Goal: Task Accomplishment & Management: Use online tool/utility

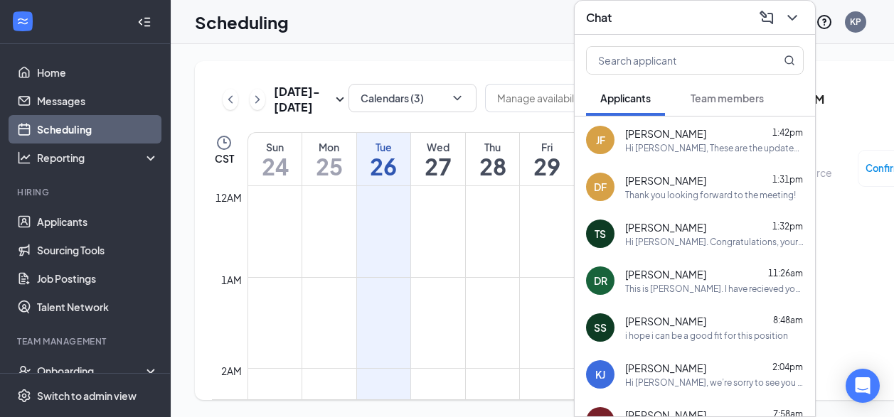
click at [790, 9] on icon "ChevronDown" at bounding box center [792, 17] width 17 height 17
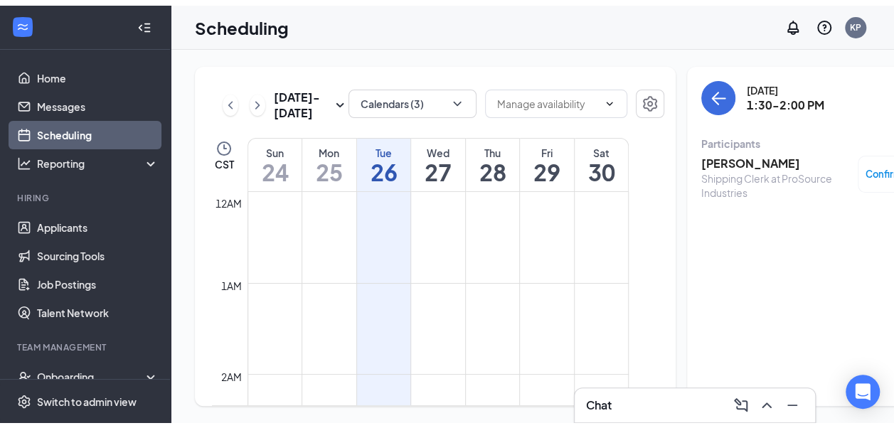
scroll to position [841, 0]
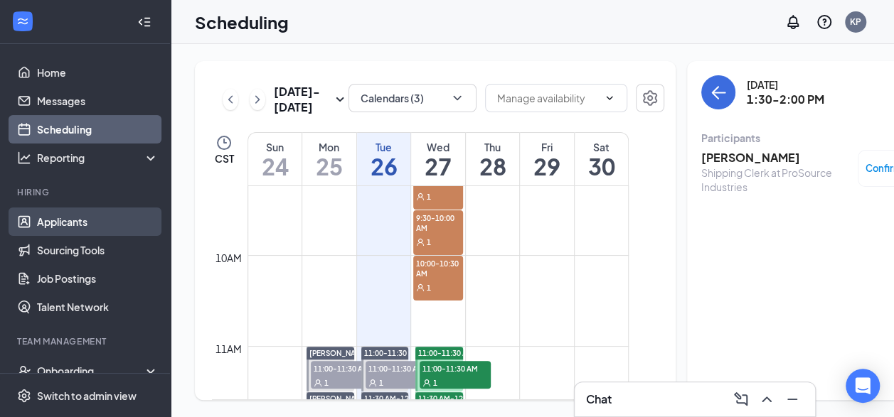
click at [103, 220] on link "Applicants" at bounding box center [98, 222] width 122 height 28
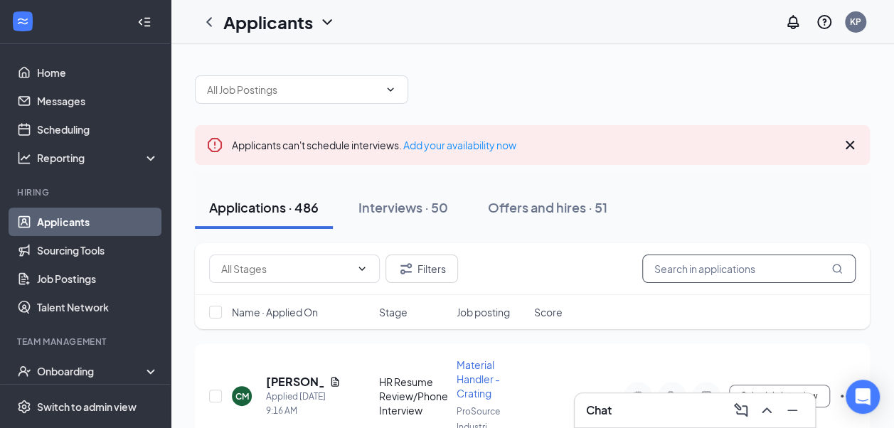
click at [728, 260] on input "text" at bounding box center [748, 269] width 213 height 28
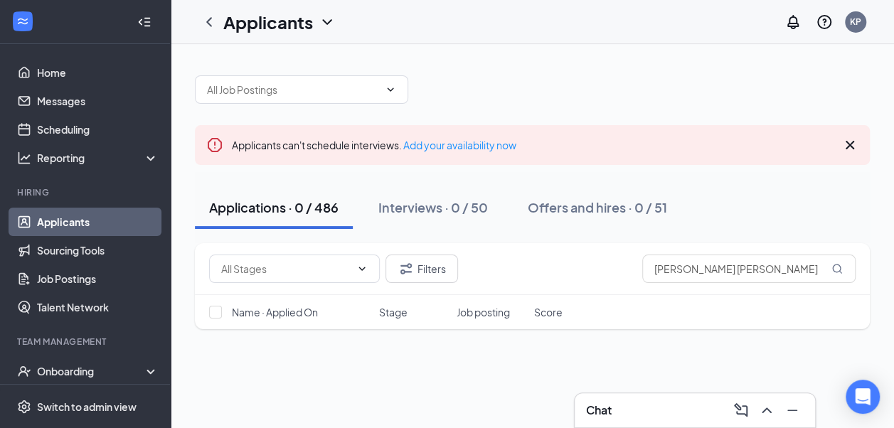
click at [95, 226] on link "Applicants" at bounding box center [98, 222] width 122 height 28
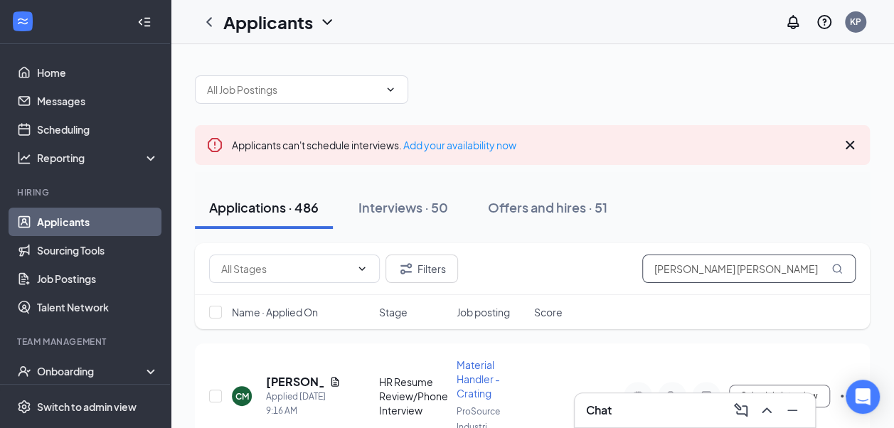
click at [717, 275] on input "khanh nguyen trong" at bounding box center [748, 269] width 213 height 28
click at [717, 276] on input "khanh nguyen trong" at bounding box center [748, 269] width 213 height 28
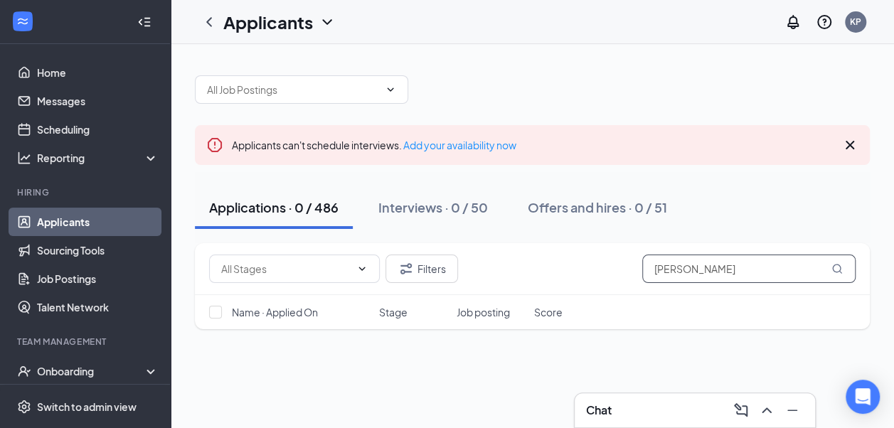
type input "Khanh Nguyen"
click at [712, 275] on input "Khanh Nguyen" at bounding box center [748, 269] width 213 height 28
click at [742, 264] on input "Khanh Nguyen" at bounding box center [748, 269] width 213 height 28
type input "K"
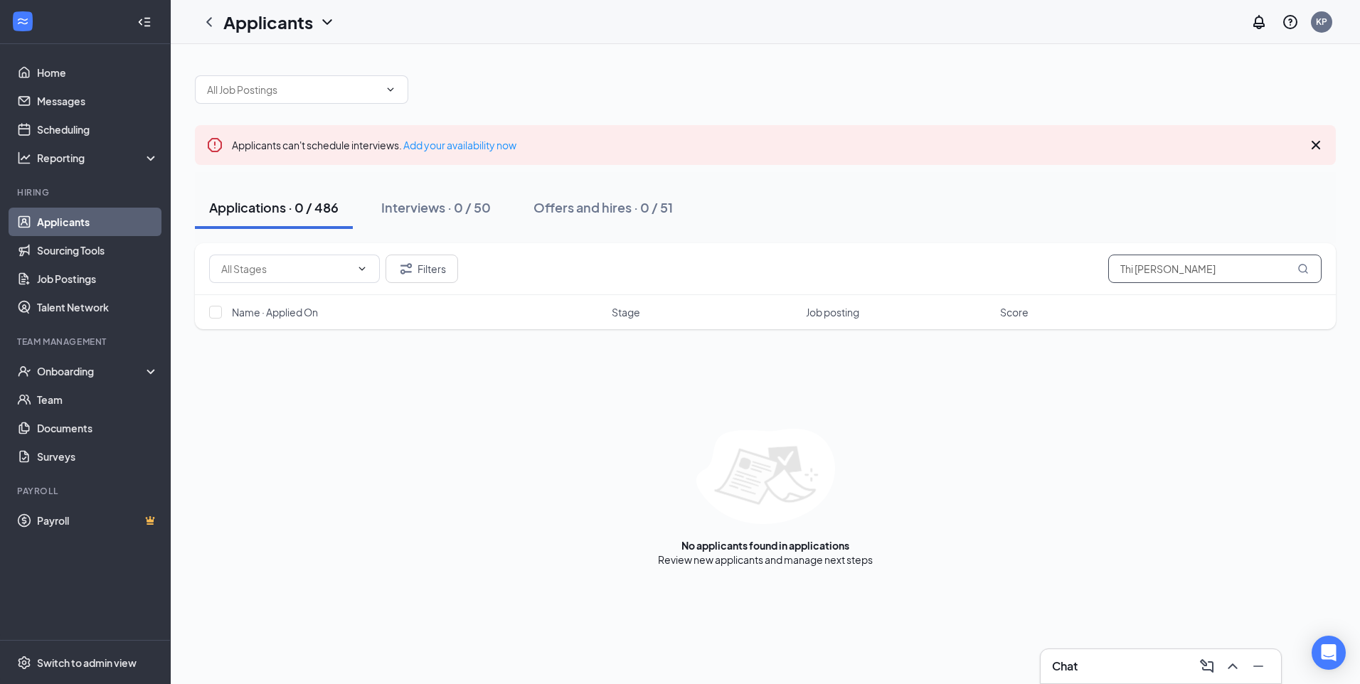
click at [904, 266] on input "Thi Kim oanh" at bounding box center [1214, 269] width 213 height 28
click at [904, 272] on input "Thi Kim oanh" at bounding box center [1214, 269] width 213 height 28
click at [360, 82] on input "text" at bounding box center [293, 90] width 172 height 16
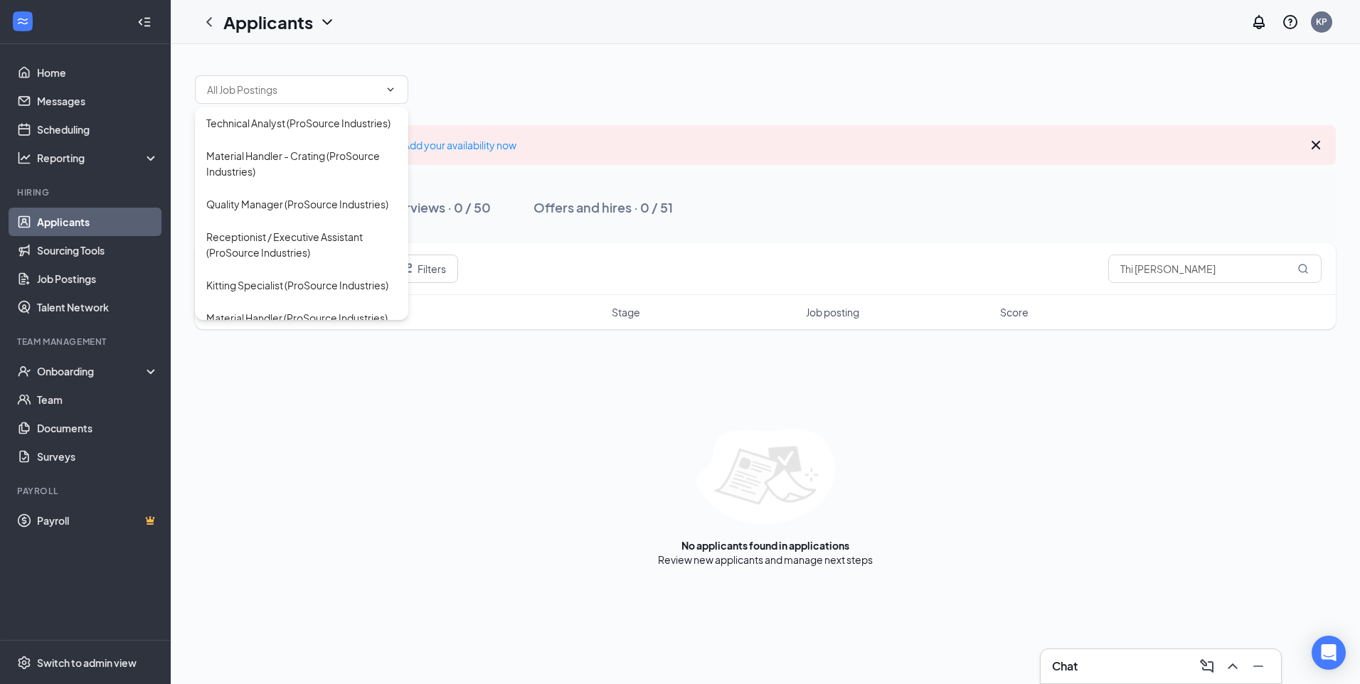
click at [726, 89] on div at bounding box center [765, 82] width 1141 height 43
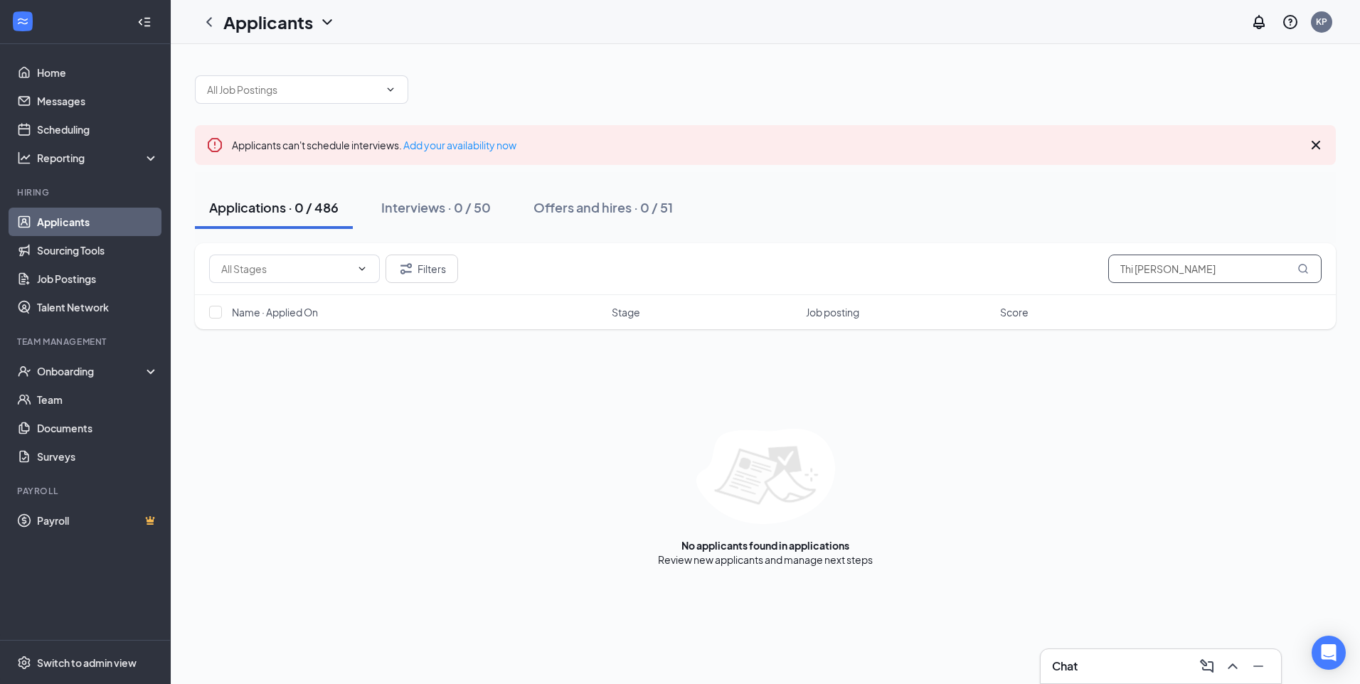
click at [904, 276] on input "Thi Kim oanh" at bounding box center [1214, 269] width 213 height 28
type input "Thi Kim oanh nguy"
click at [462, 193] on button "Interviews · 0 / 50" at bounding box center [436, 207] width 138 height 43
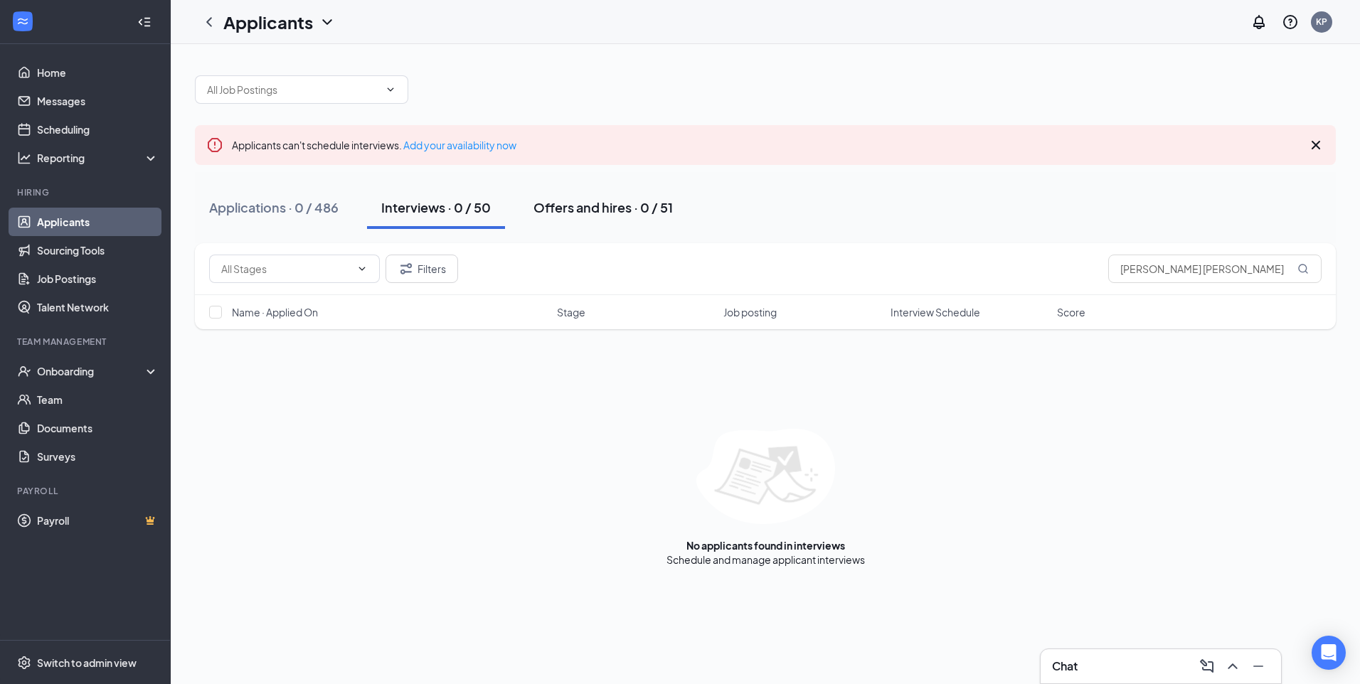
click at [607, 210] on div "Offers and hires · 0 / 51" at bounding box center [602, 207] width 139 height 18
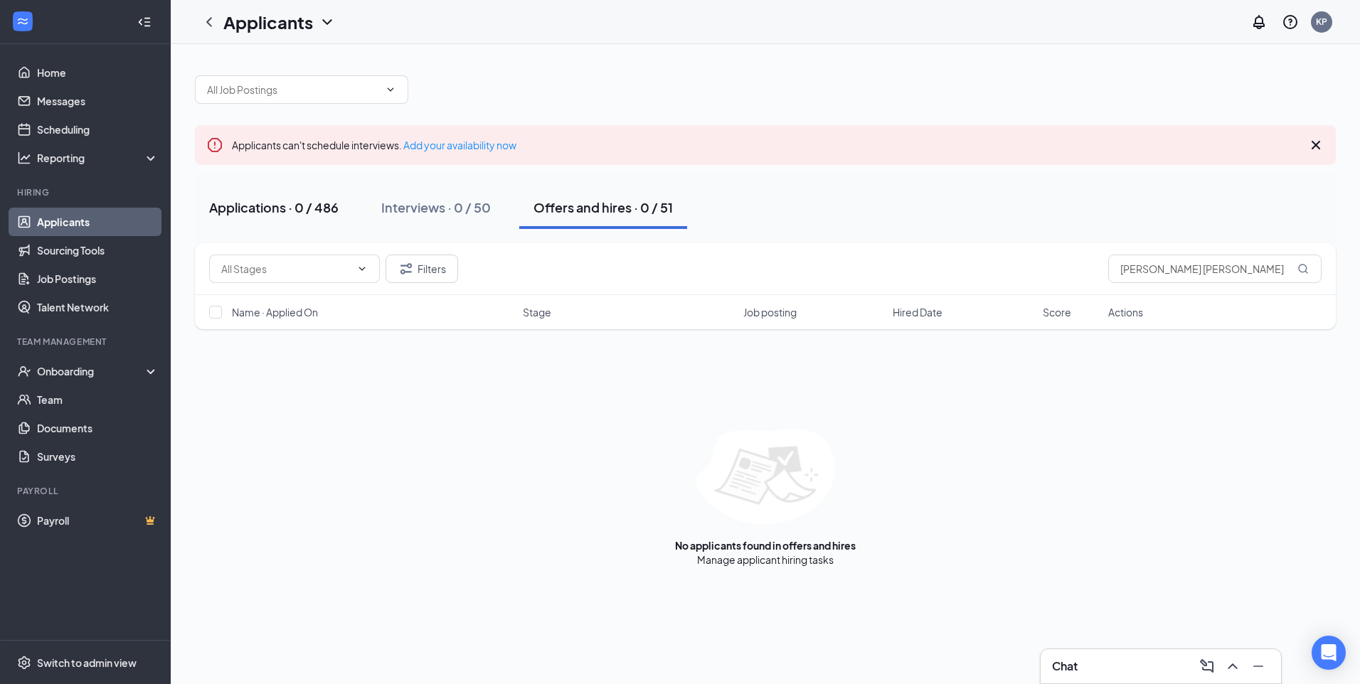
click at [302, 220] on button "Applications · 0 / 486" at bounding box center [274, 207] width 158 height 43
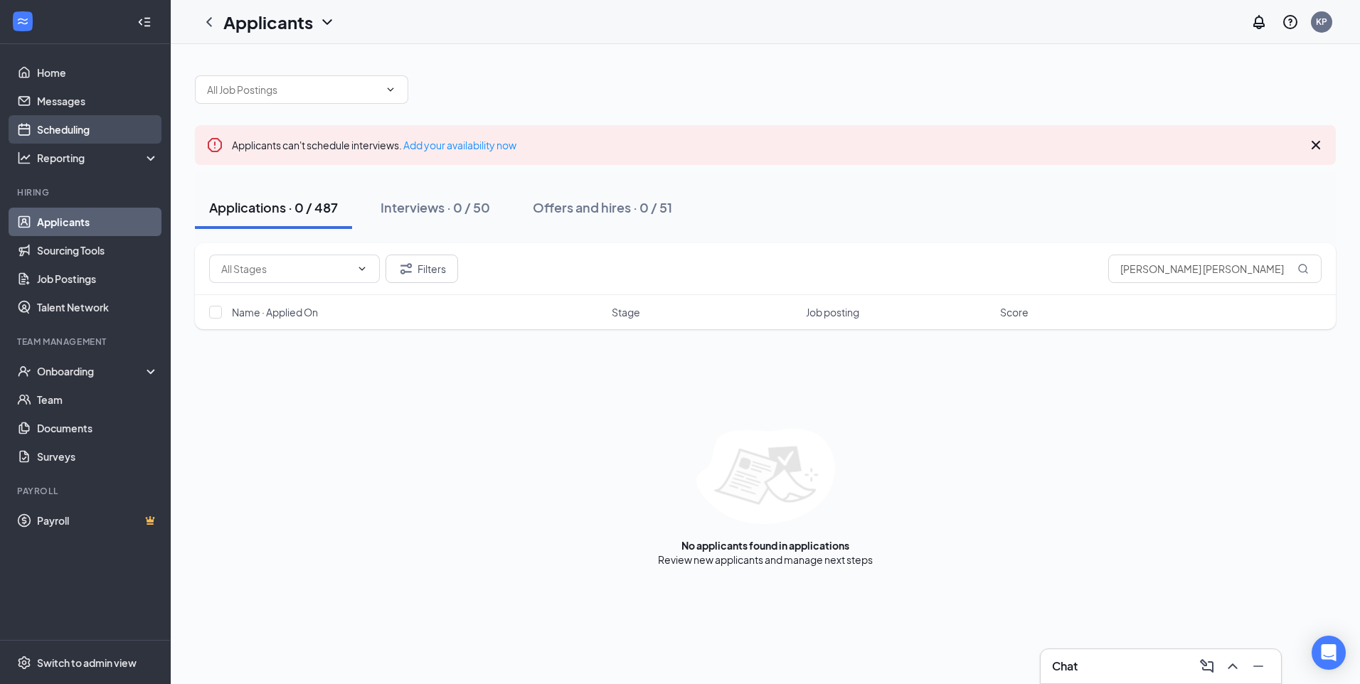
click at [97, 128] on link "Scheduling" at bounding box center [98, 129] width 122 height 28
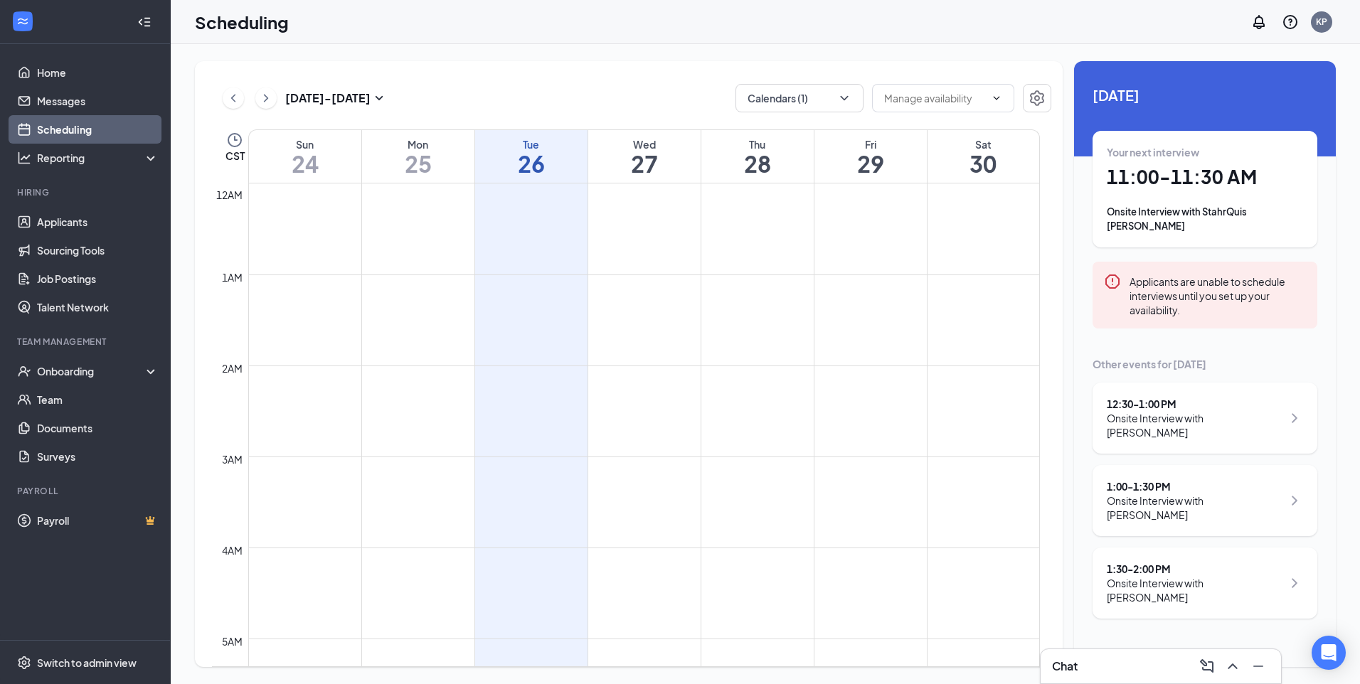
scroll to position [699, 0]
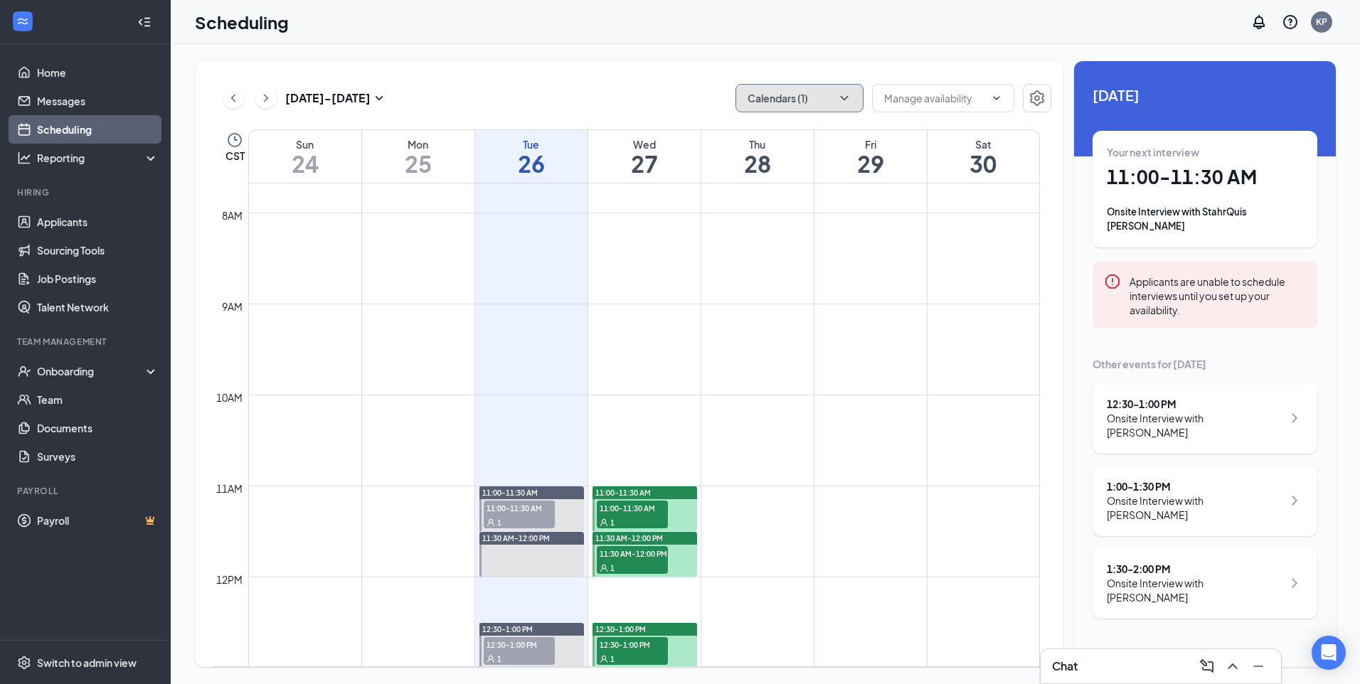
click at [839, 93] on icon "ChevronDown" at bounding box center [844, 98] width 14 height 14
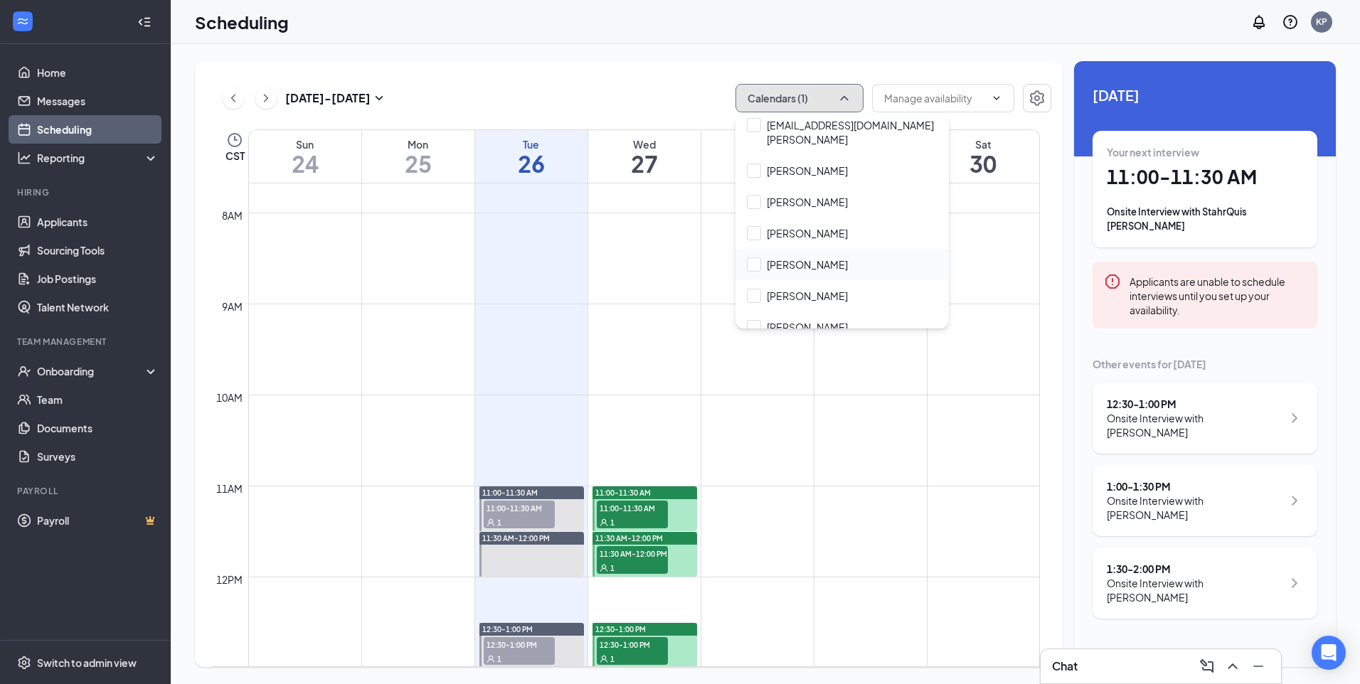
scroll to position [114, 0]
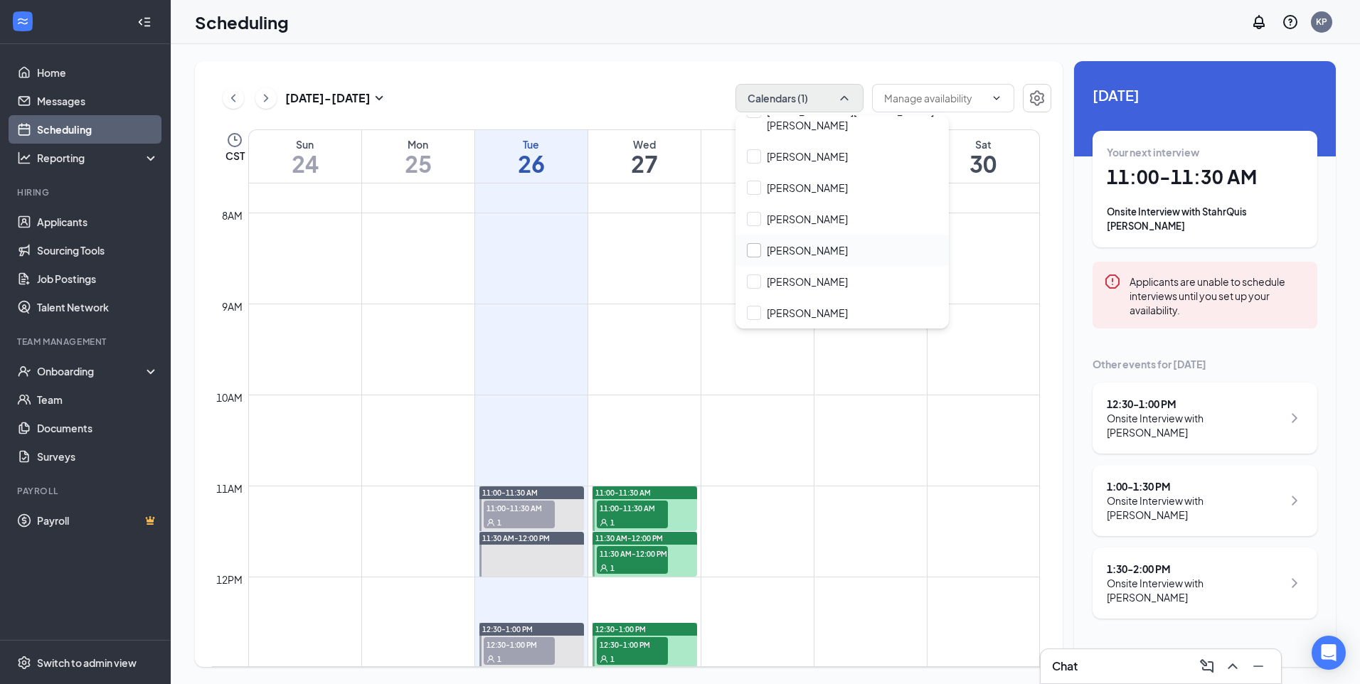
click at [827, 252] on input "Savannah Tran" at bounding box center [797, 250] width 101 height 14
checkbox input "true"
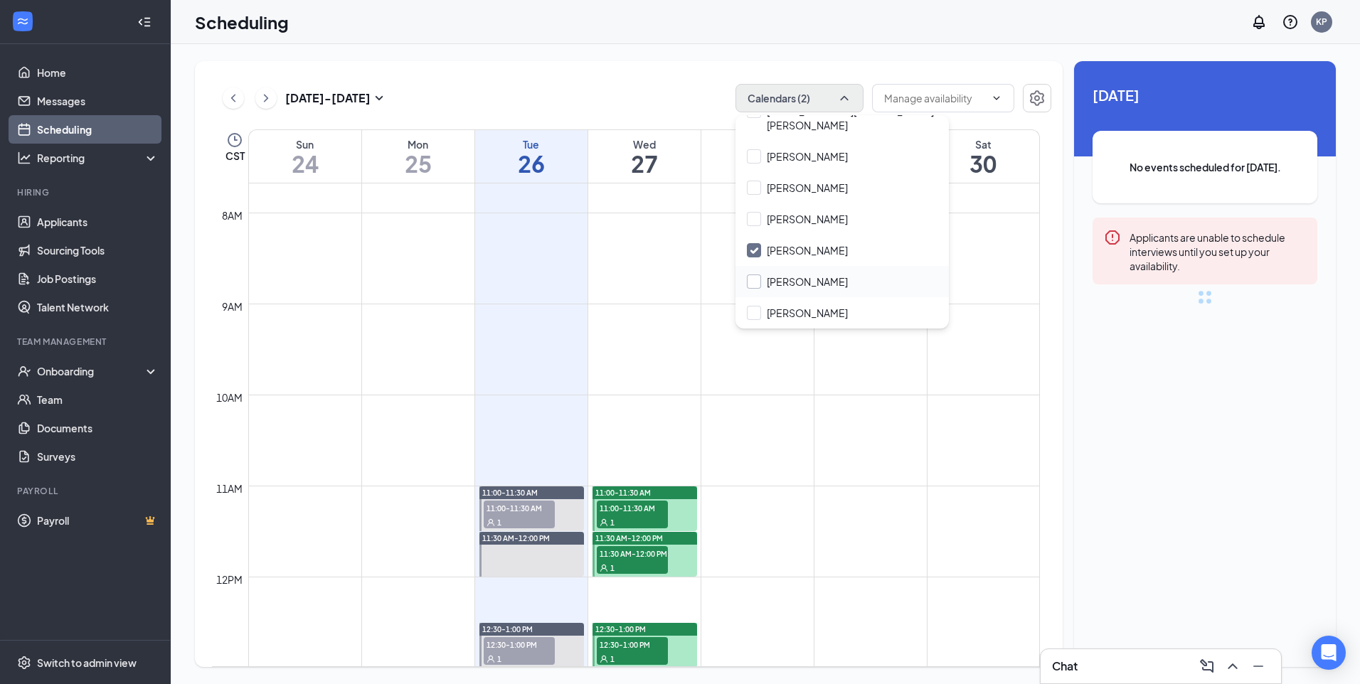
drag, startPoint x: 798, startPoint y: 280, endPoint x: 819, endPoint y: 284, distance: 21.6
click at [797, 280] on input "Stephanie Garza" at bounding box center [797, 282] width 101 height 14
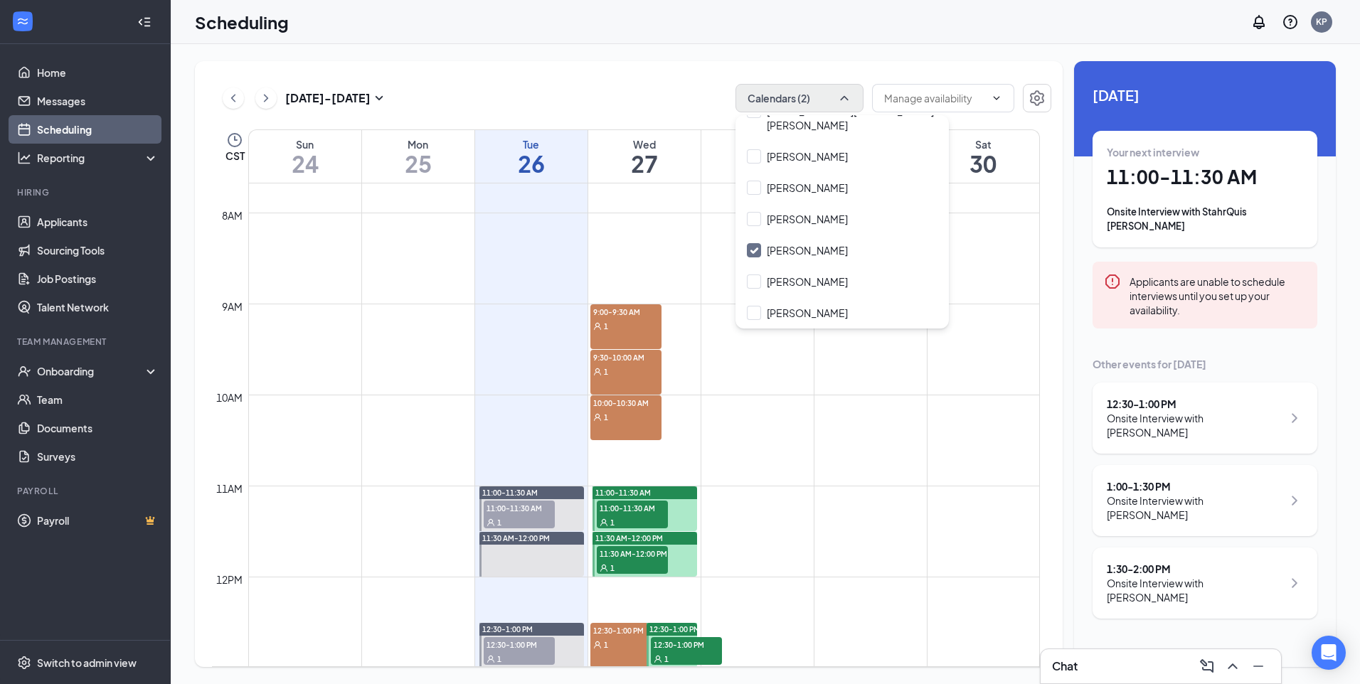
checkbox input "true"
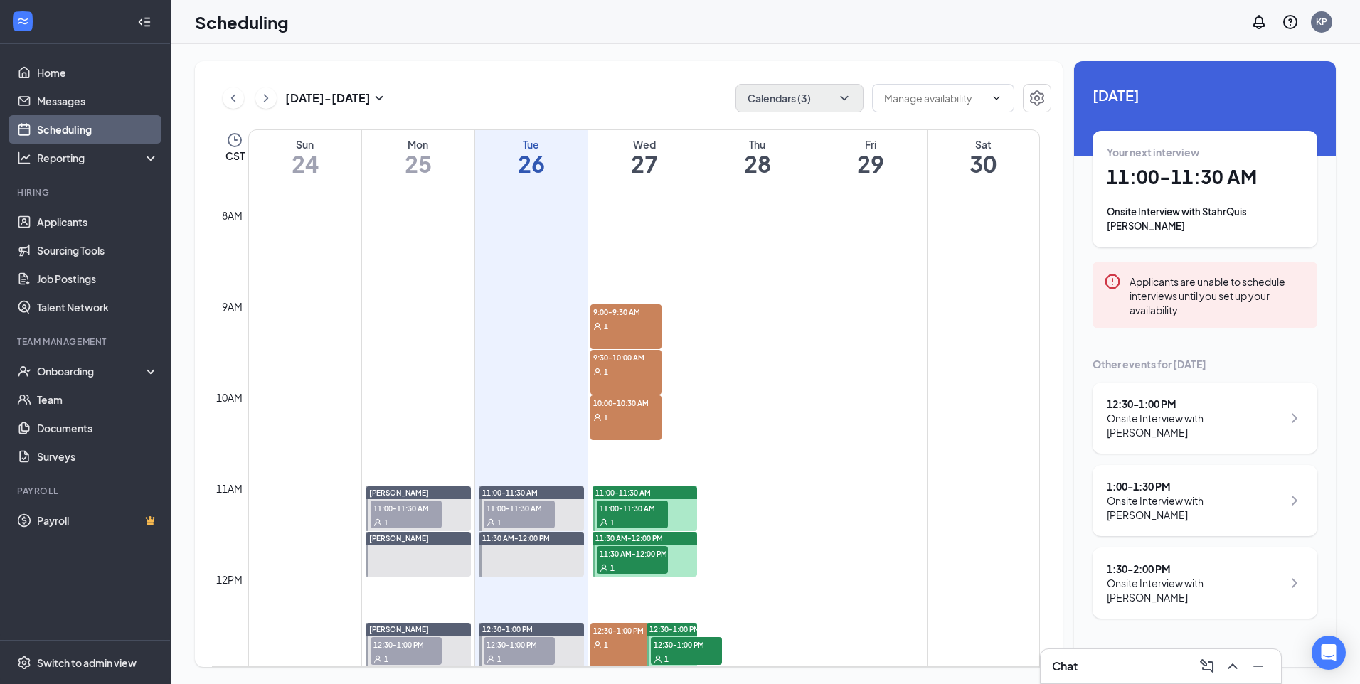
click at [560, 65] on div "Aug 24 - Aug 30 Calendars (3) CST Sun 24 Mon 25 Tue 26 Wed 27 Thu 28 Fri 29 Sat…" at bounding box center [629, 364] width 868 height 606
click at [793, 100] on button "Calendars (3)" at bounding box center [799, 98] width 128 height 28
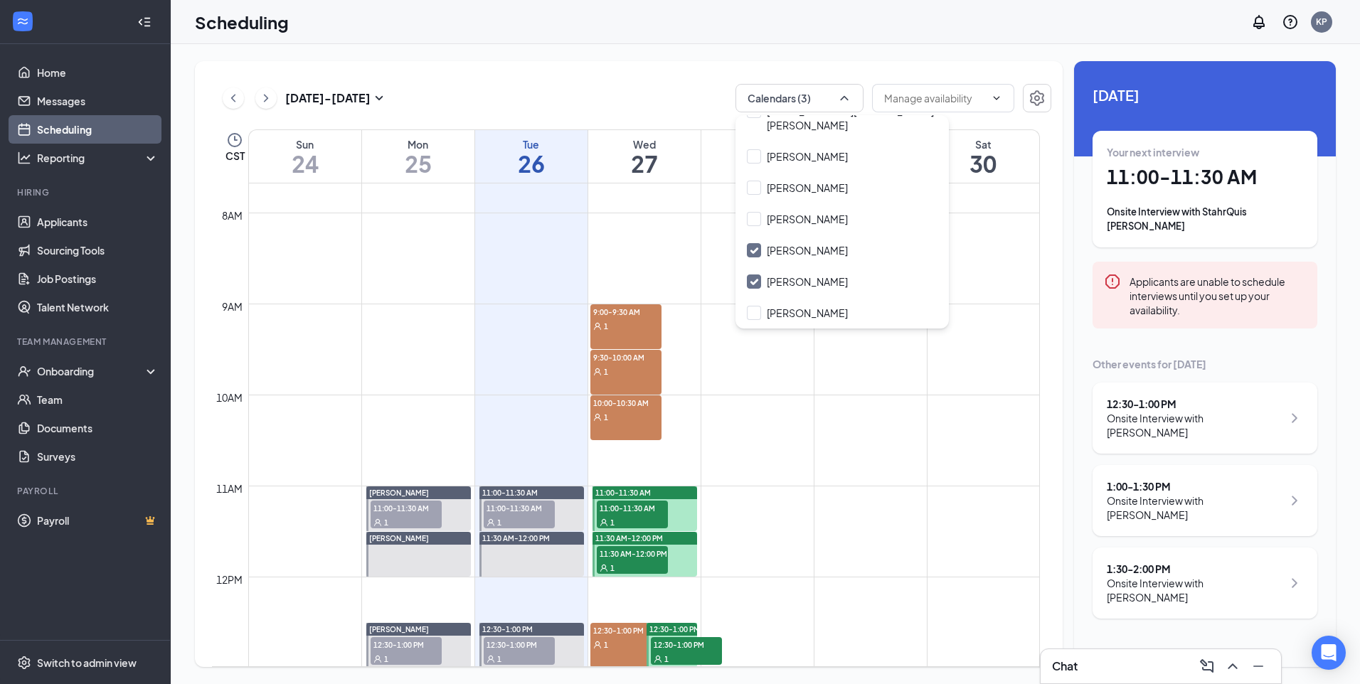
click at [624, 92] on div "Aug 24 - Aug 30 Calendars (3)" at bounding box center [631, 98] width 839 height 28
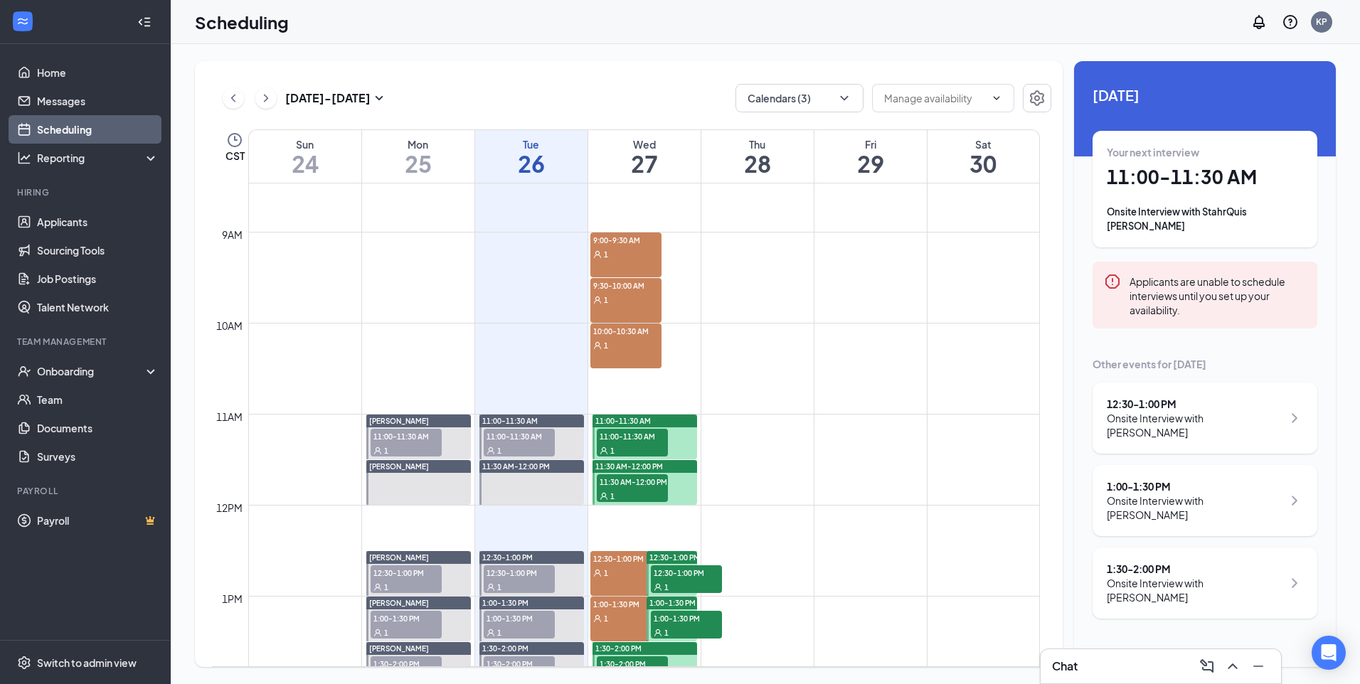
scroll to position [770, 0]
click at [620, 252] on div "1" at bounding box center [625, 255] width 71 height 14
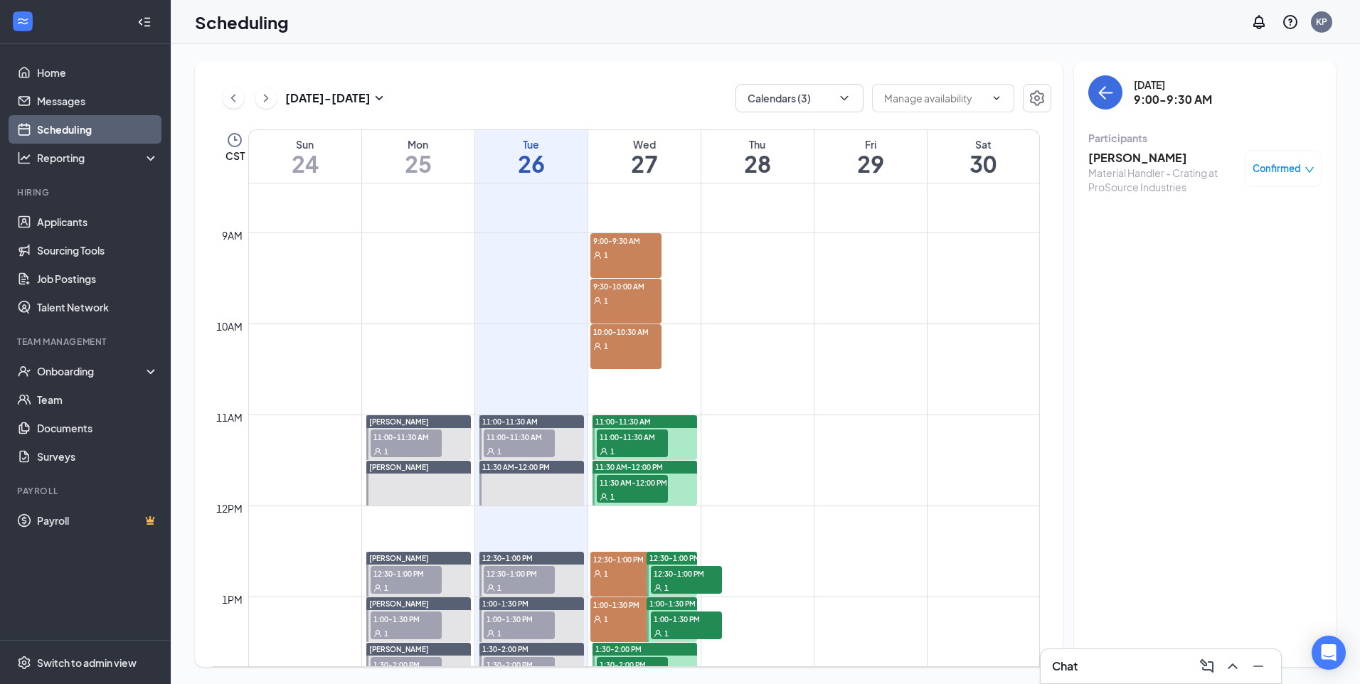
click at [630, 292] on link "9:30-10:00 AM 1" at bounding box center [644, 301] width 108 height 46
click at [644, 340] on div "1" at bounding box center [625, 346] width 71 height 14
click at [605, 427] on span "1" at bounding box center [606, 574] width 4 height 10
click at [664, 317] on link "9:30-10:00 AM 1" at bounding box center [644, 301] width 108 height 46
click at [642, 351] on div "1" at bounding box center [625, 346] width 71 height 14
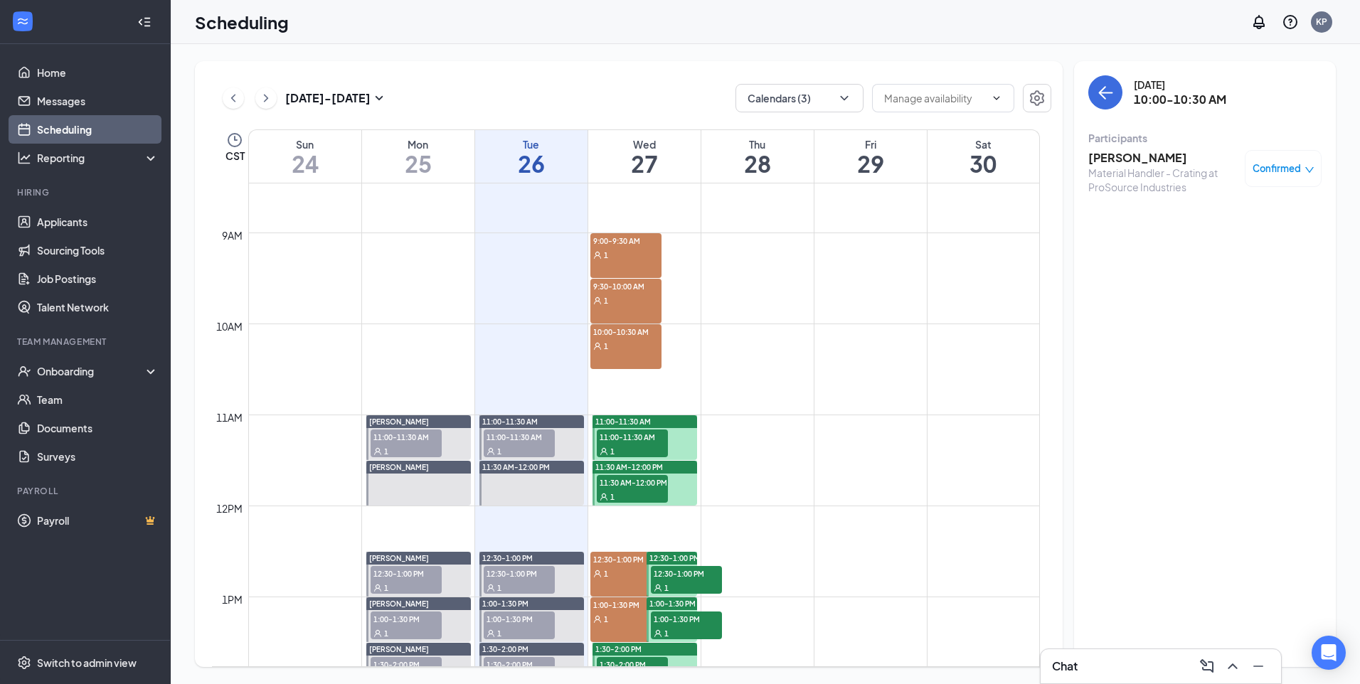
click at [618, 427] on div "1" at bounding box center [625, 573] width 71 height 14
click at [633, 243] on span "9:00-9:30 AM" at bounding box center [625, 240] width 71 height 14
click at [652, 427] on span "11:00-11:30 AM" at bounding box center [632, 437] width 71 height 14
click at [622, 427] on span "11:30 AM-12:00 PM" at bounding box center [632, 482] width 71 height 14
click at [688, 427] on span "12:30-1:00 PM" at bounding box center [686, 573] width 71 height 14
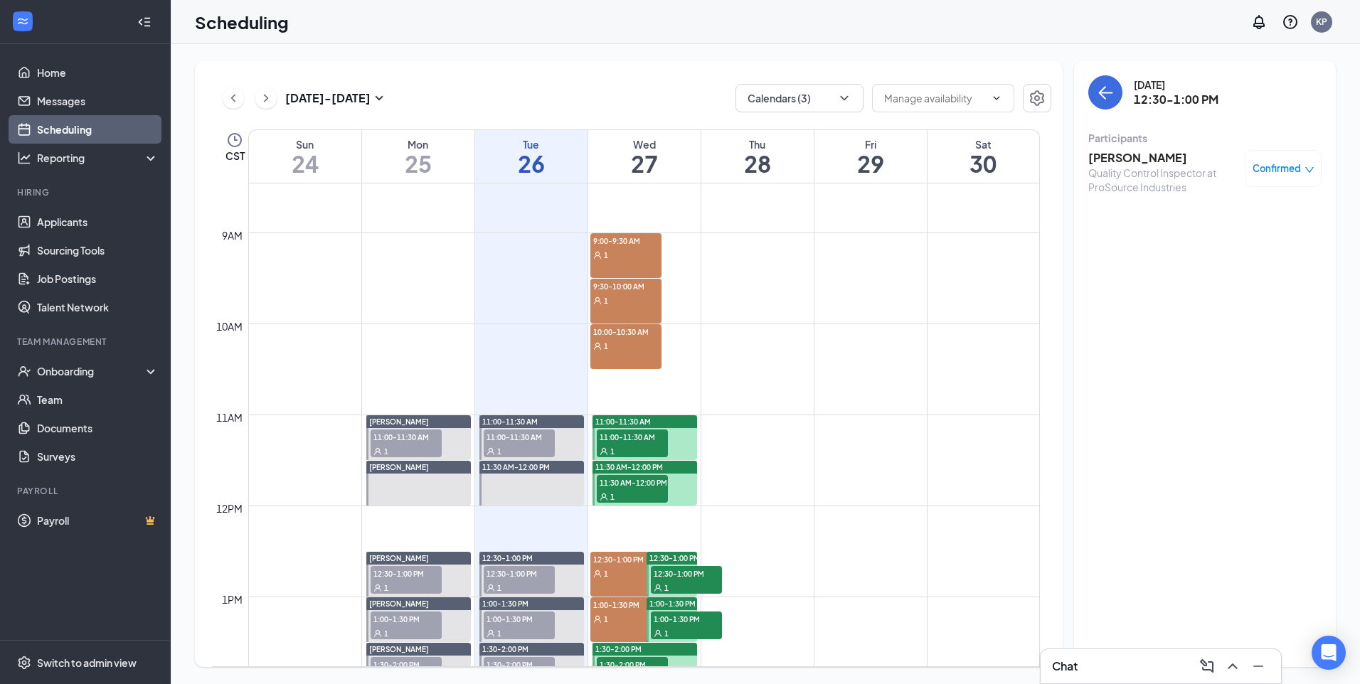
click at [704, 427] on span "12:30-1:00 PM" at bounding box center [686, 573] width 71 height 14
click at [649, 427] on span "11:00-11:30 AM" at bounding box center [632, 437] width 71 height 14
click at [642, 427] on span "11:30 AM-12:00 PM" at bounding box center [632, 482] width 71 height 14
click at [697, 427] on span "12:30-1:00 PM" at bounding box center [686, 573] width 71 height 14
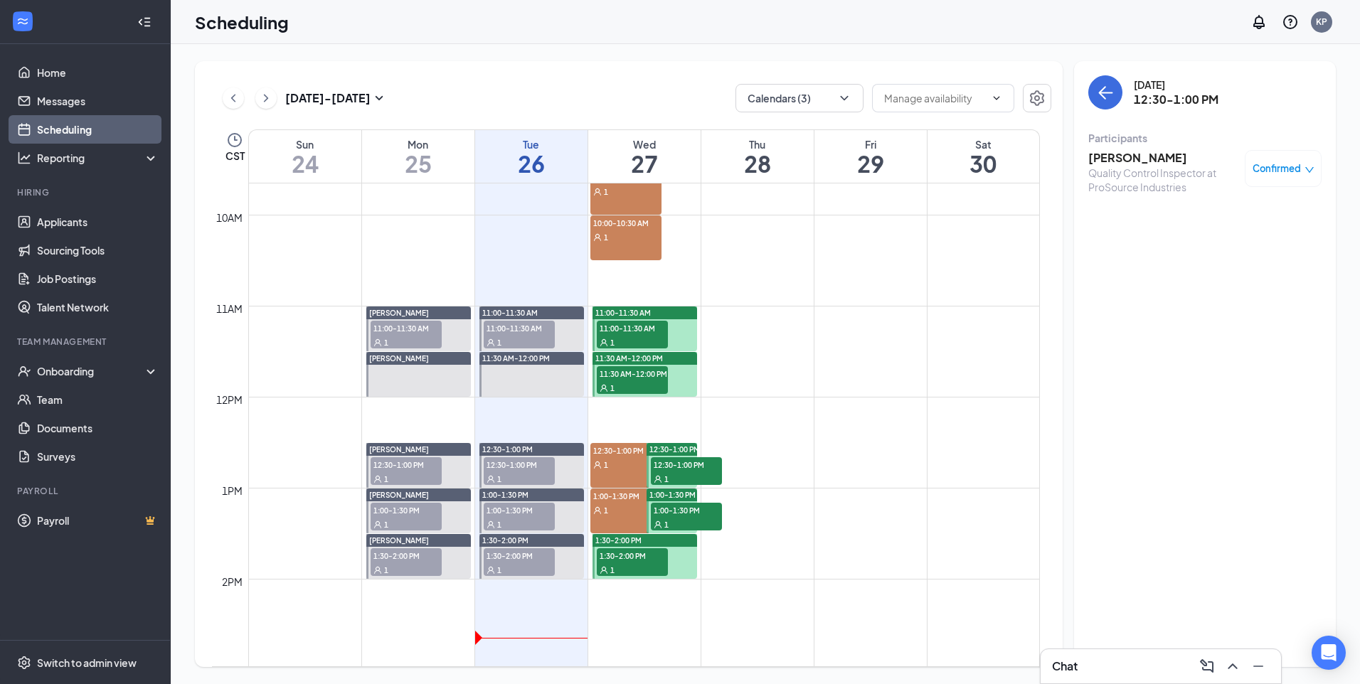
scroll to position [913, 0]
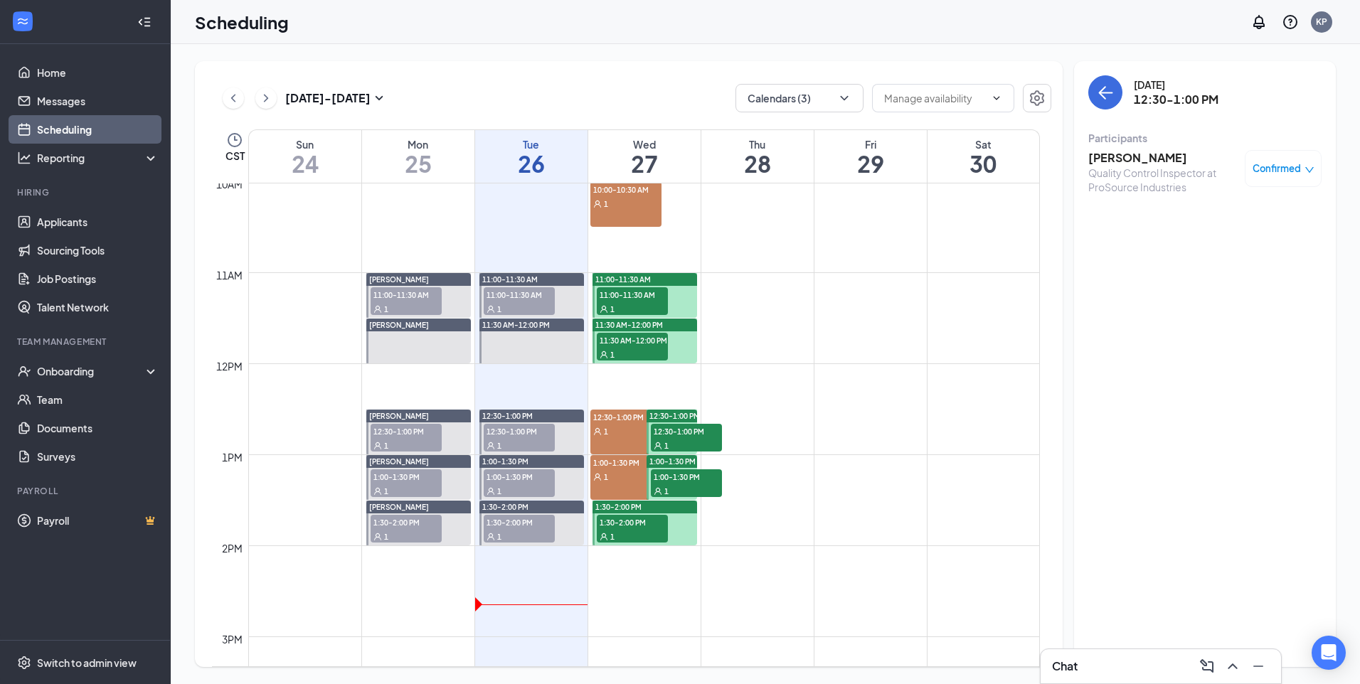
click at [720, 427] on span "1:00-1:30 PM" at bounding box center [686, 476] width 71 height 14
click at [649, 427] on div "1" at bounding box center [632, 536] width 71 height 14
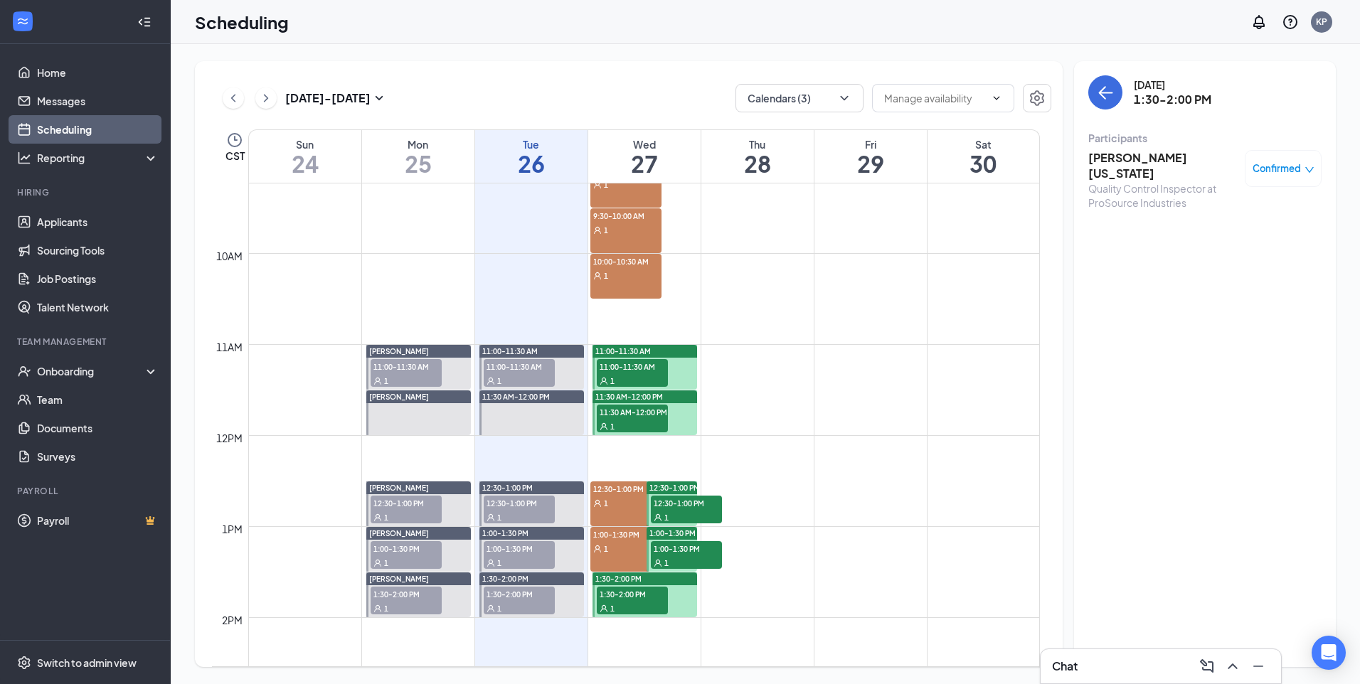
scroll to position [699, 0]
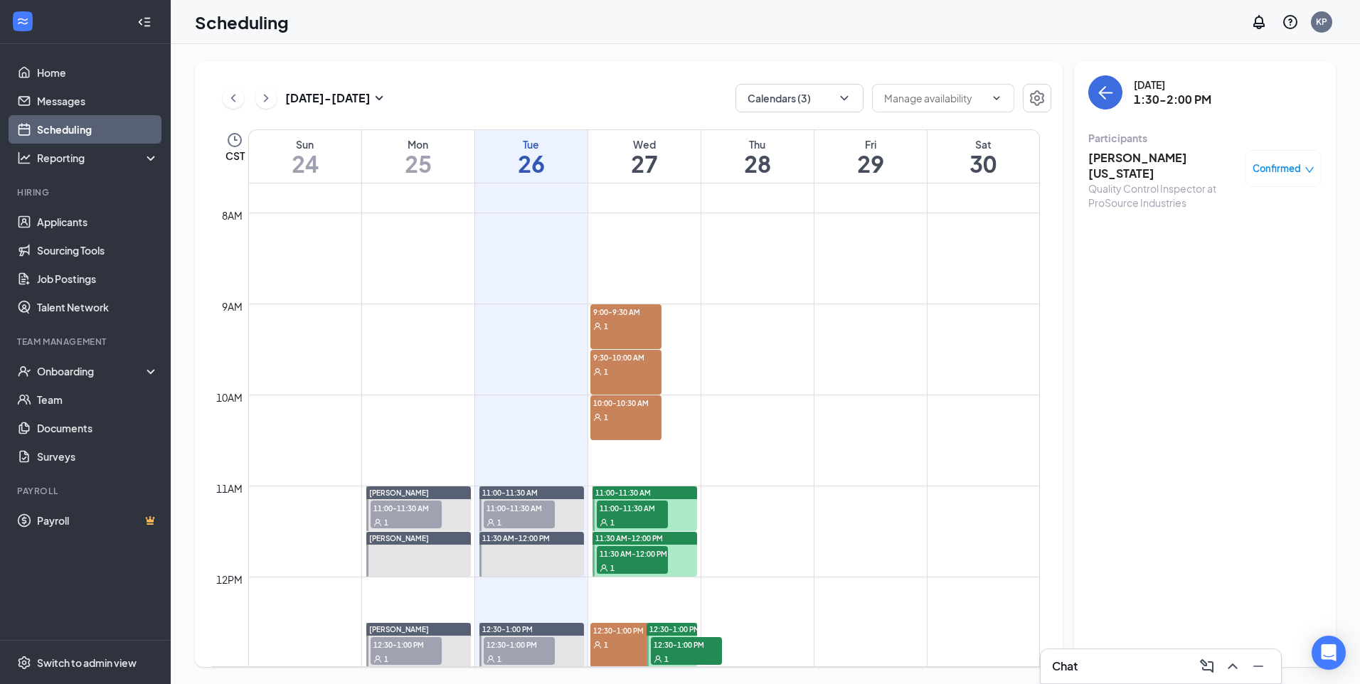
click at [654, 335] on div "9:00-9:30 AM 1" at bounding box center [625, 326] width 71 height 45
click at [646, 376] on link "9:30-10:00 AM 1" at bounding box center [644, 372] width 108 height 46
click at [644, 407] on span "10:00-10:30 AM" at bounding box center [625, 402] width 71 height 14
click at [622, 427] on span "12:30-1:00 PM" at bounding box center [625, 630] width 71 height 14
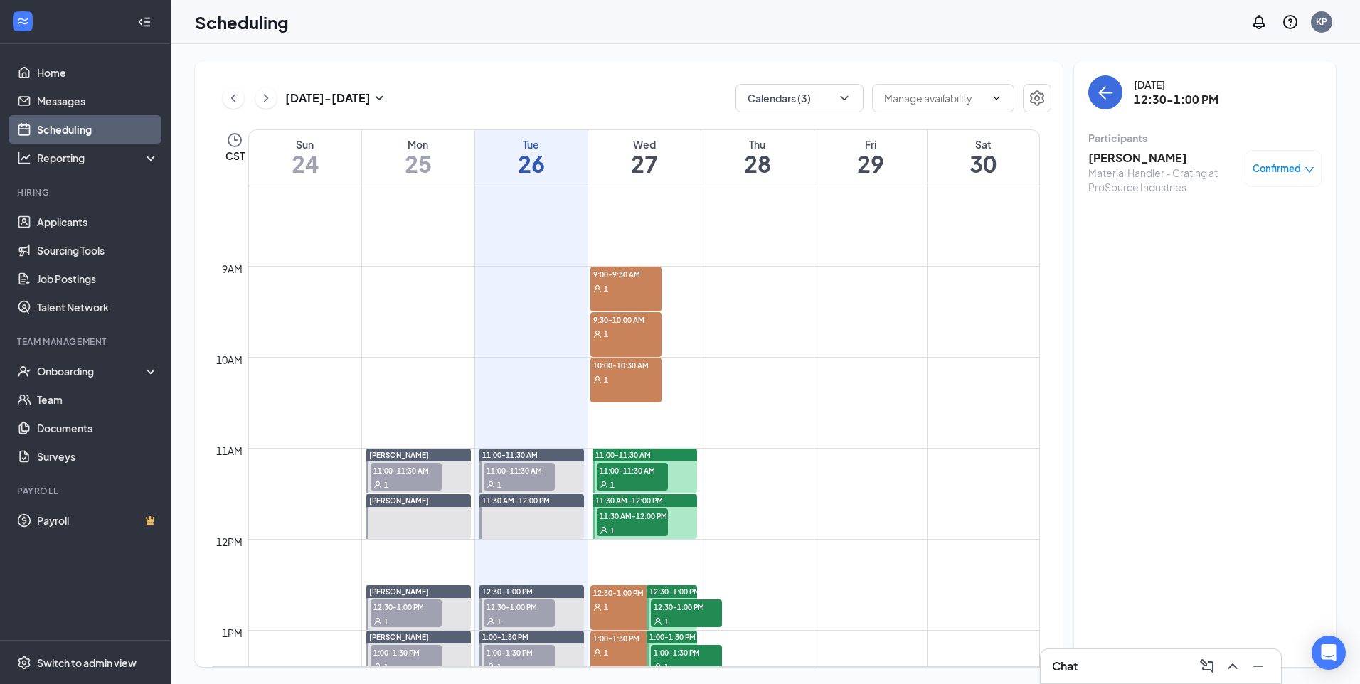
scroll to position [770, 0]
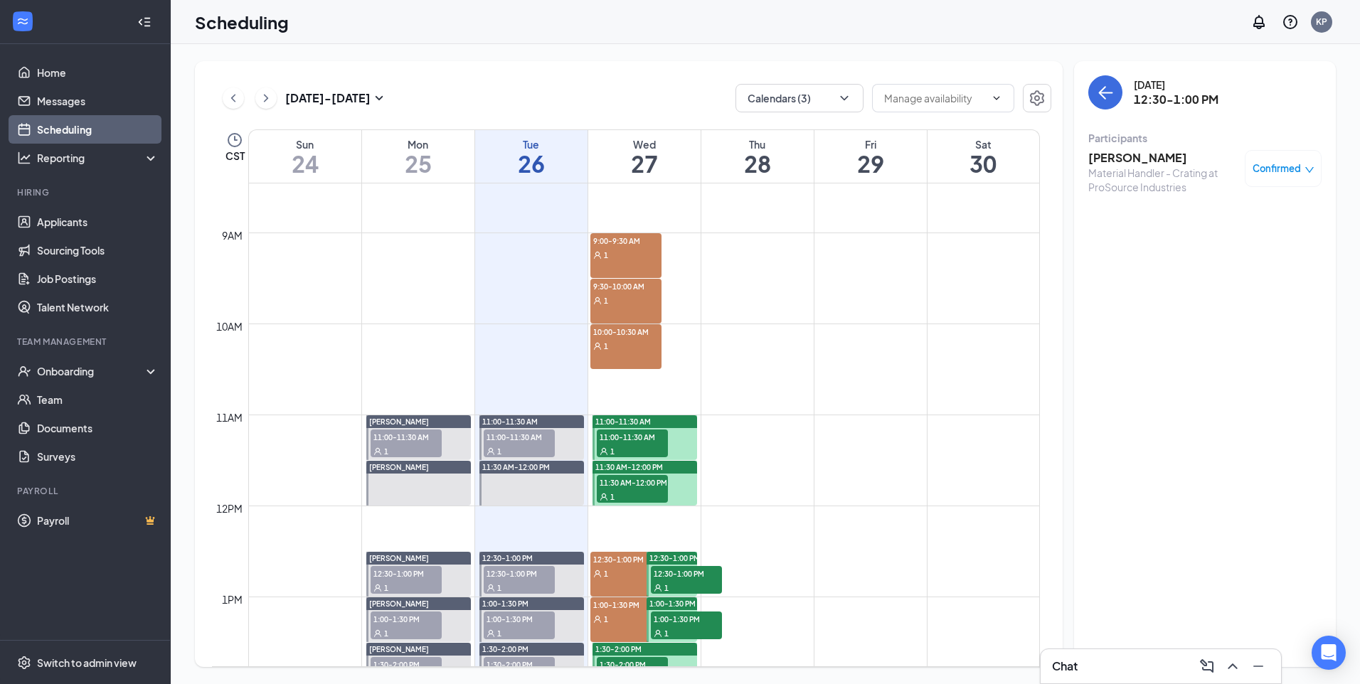
click at [622, 427] on div "1" at bounding box center [625, 619] width 71 height 14
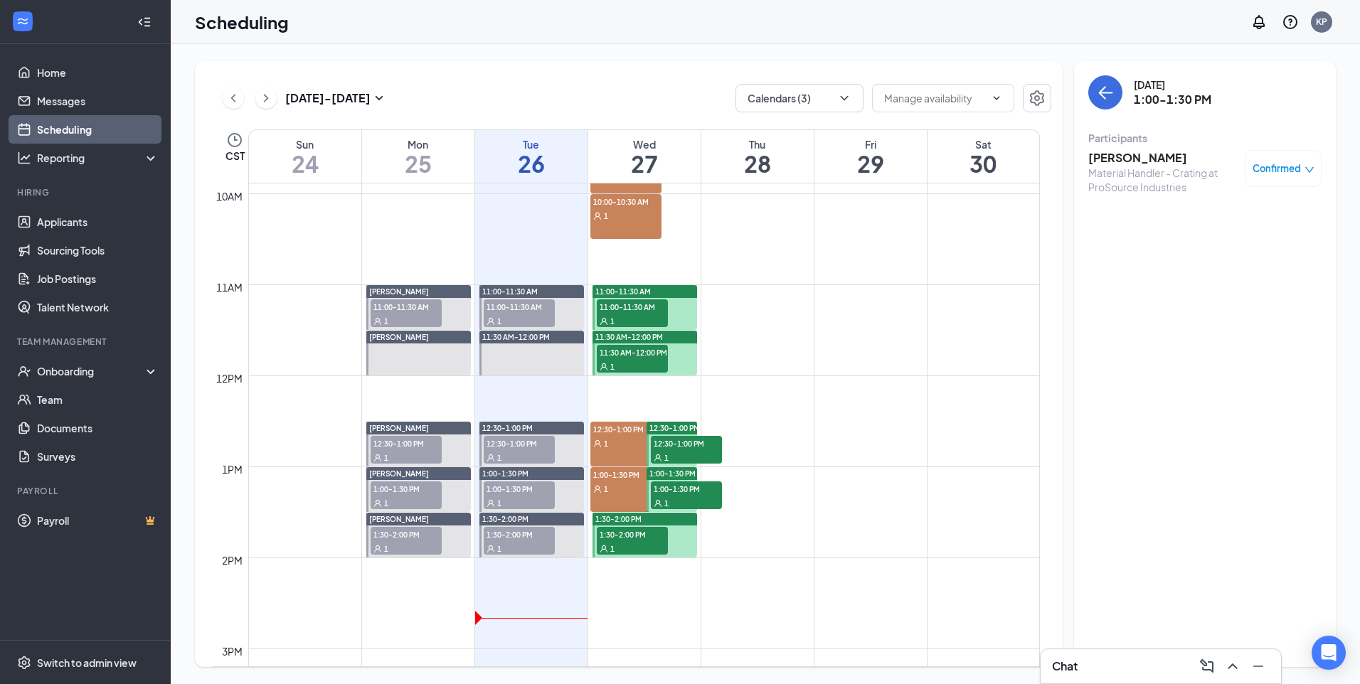
scroll to position [913, 0]
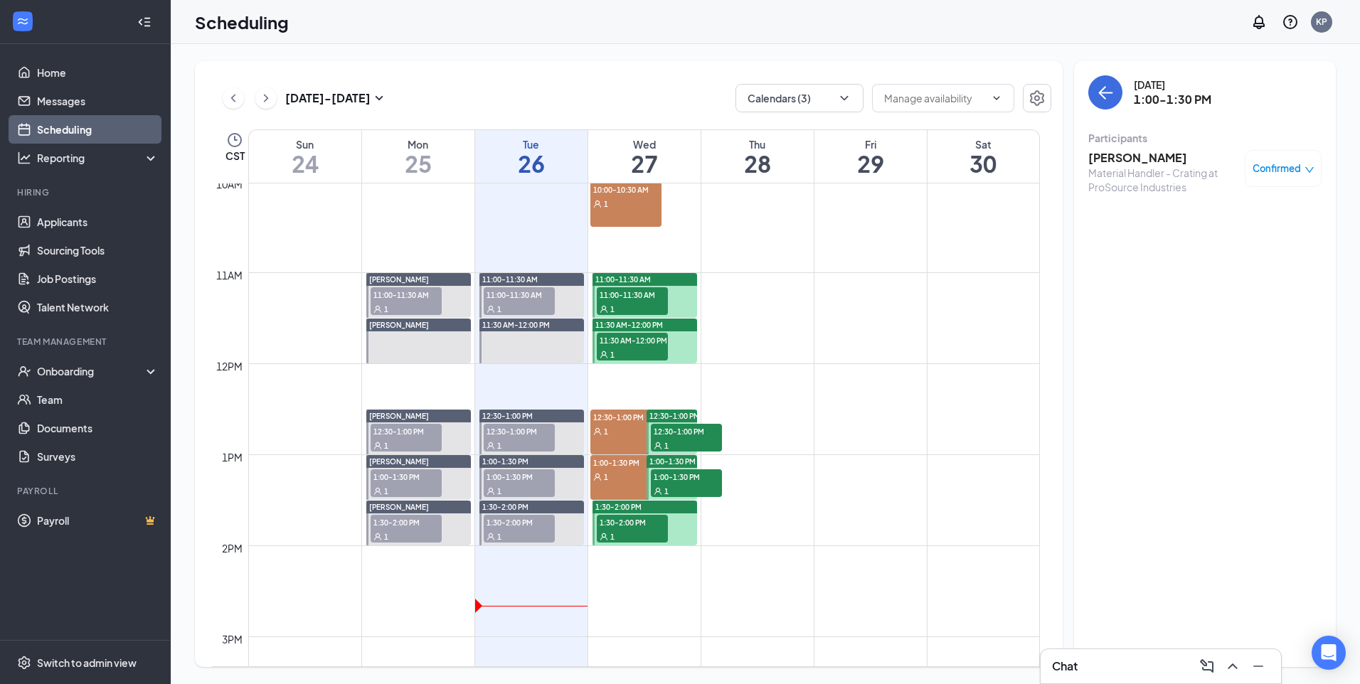
click at [904, 427] on div "Chat" at bounding box center [1161, 666] width 218 height 23
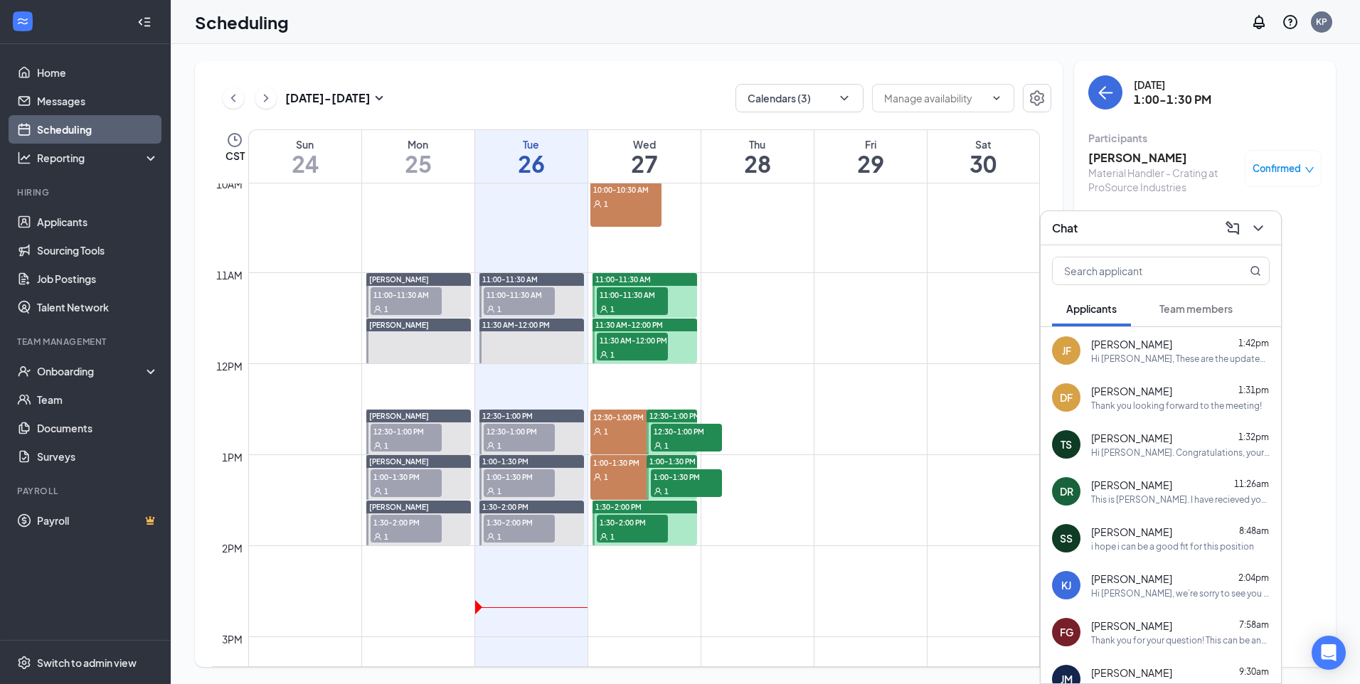
drag, startPoint x: 1155, startPoint y: 580, endPoint x: 1149, endPoint y: 597, distance: 17.3
click at [904, 427] on div "Kimothy Jefferson 2:04pm Hi Kimothy, we’re sorry to see you go! Your meeting wi…" at bounding box center [1180, 586] width 179 height 28
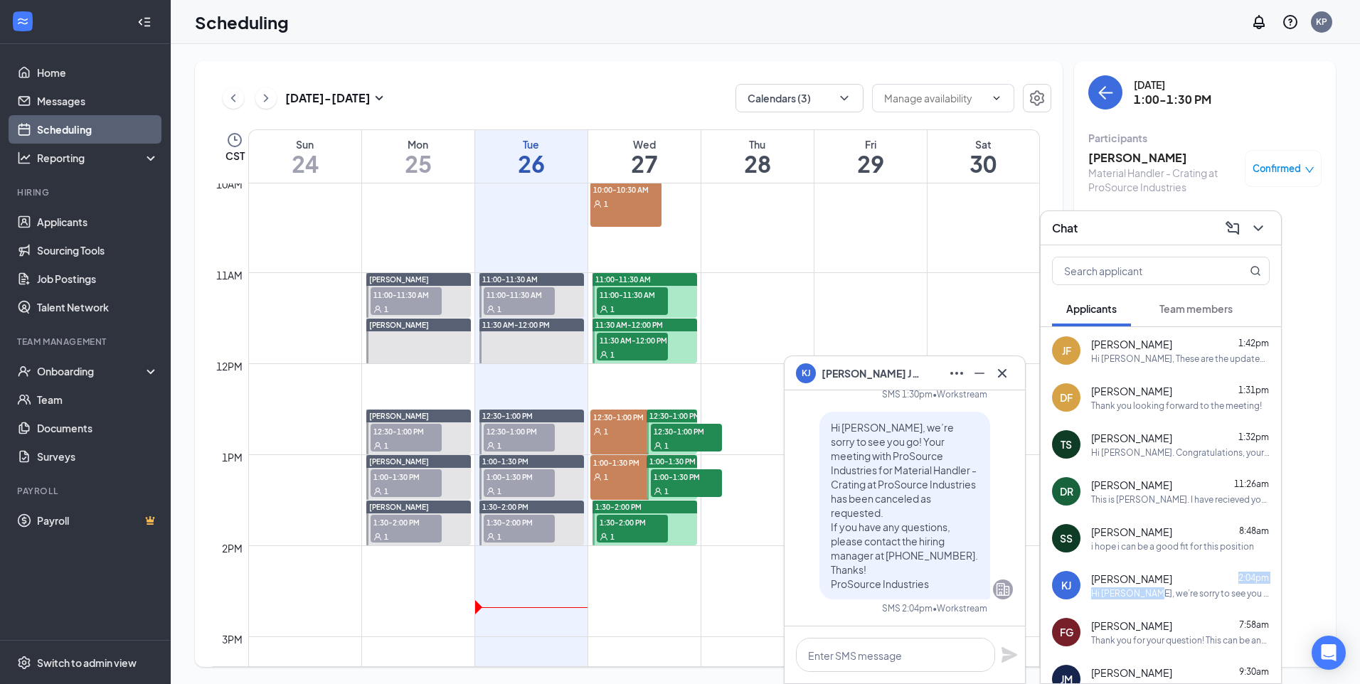
drag, startPoint x: 1149, startPoint y: 597, endPoint x: 1120, endPoint y: 590, distance: 30.0
click at [904, 427] on div "Hi Kimothy, we’re sorry to see you go! Your meeting with ProSource Industries f…" at bounding box center [1180, 593] width 179 height 12
click at [718, 427] on td at bounding box center [644, 602] width 792 height 23
click at [904, 366] on icon "Cross" at bounding box center [1002, 373] width 17 height 17
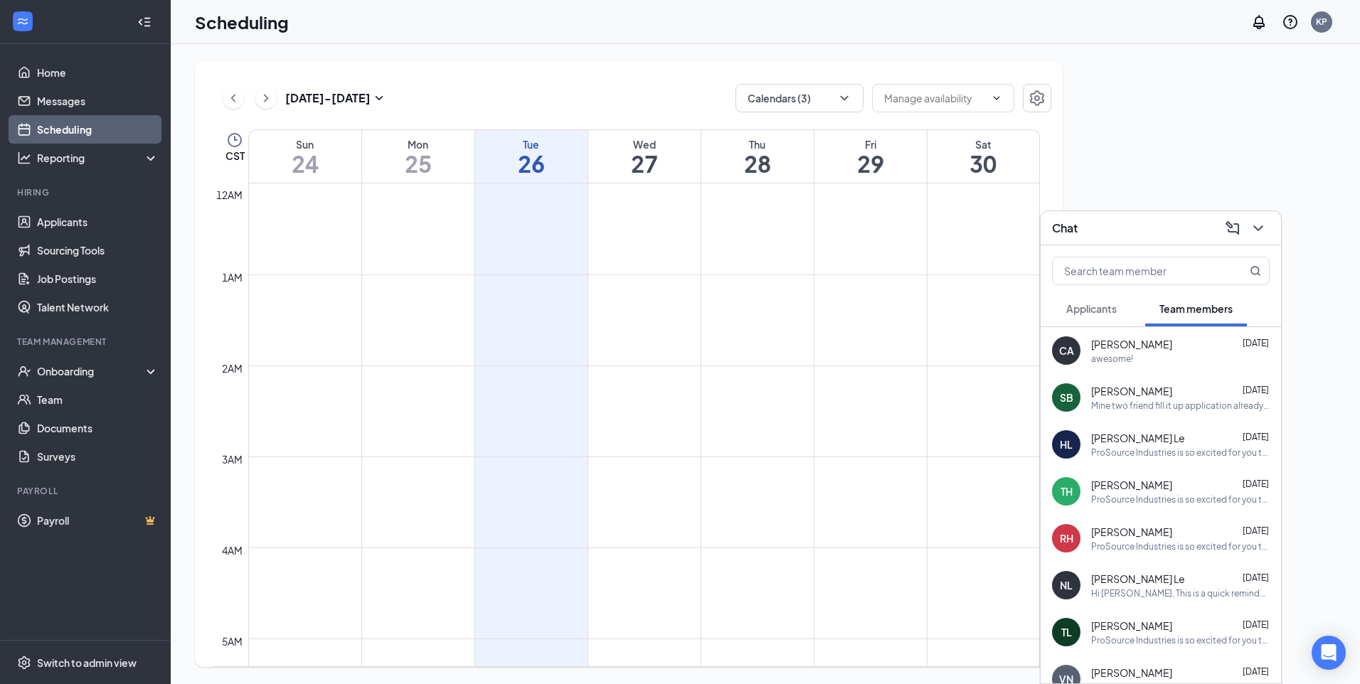
scroll to position [699, 0]
click at [1108, 315] on div "Applicants" at bounding box center [1091, 309] width 50 height 14
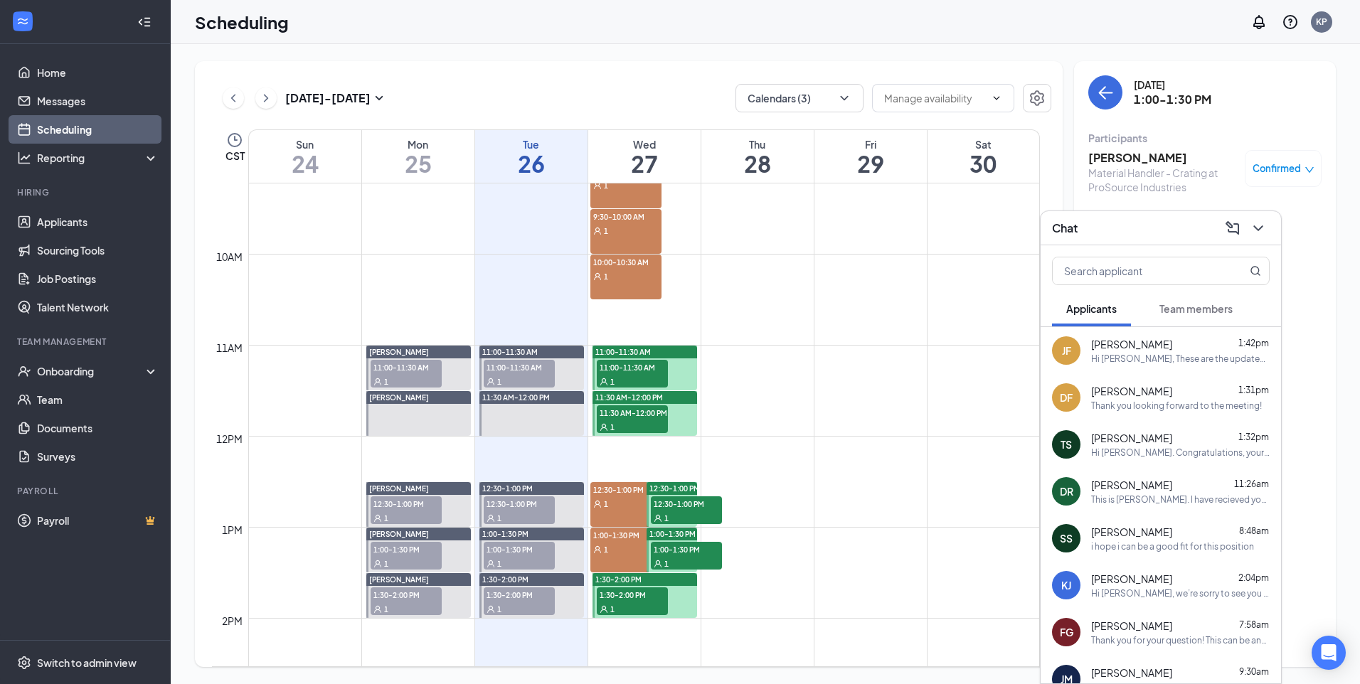
scroll to position [841, 0]
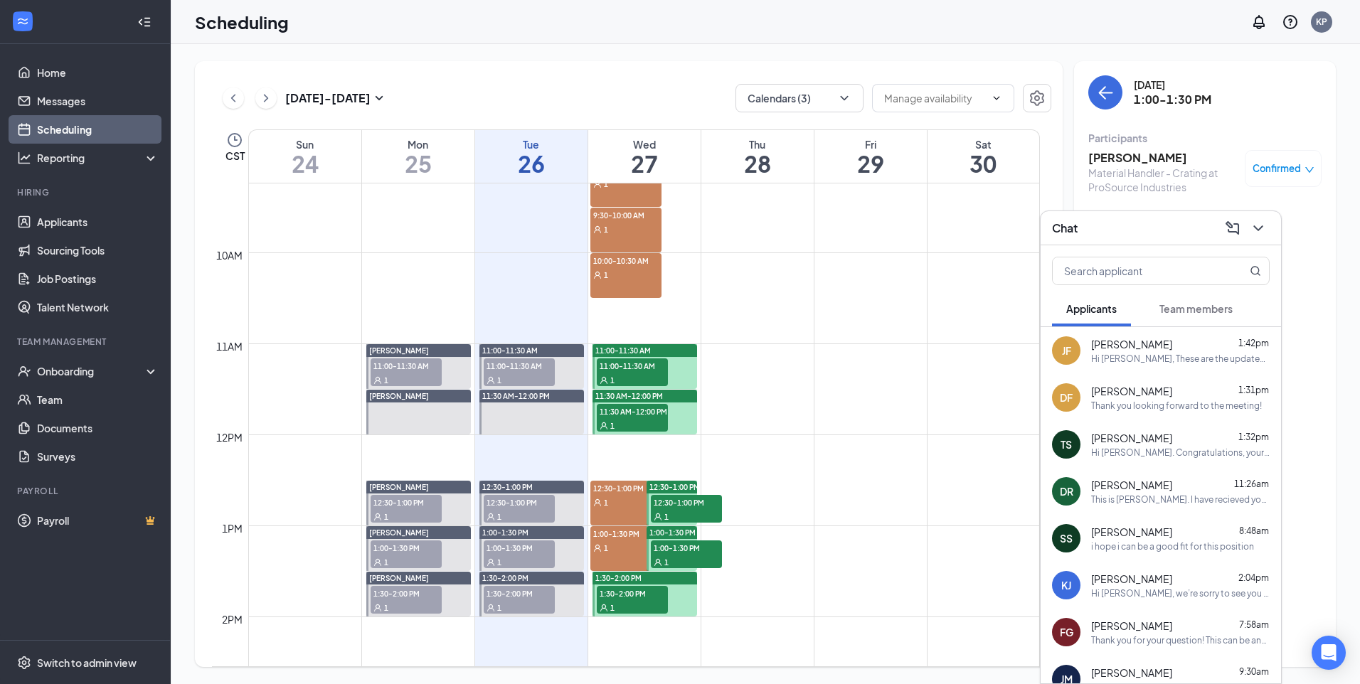
click at [634, 192] on div "9:00-9:30 AM 1" at bounding box center [625, 184] width 71 height 45
click at [1213, 583] on div "Kimothy Jefferson 2:04pm" at bounding box center [1180, 579] width 179 height 14
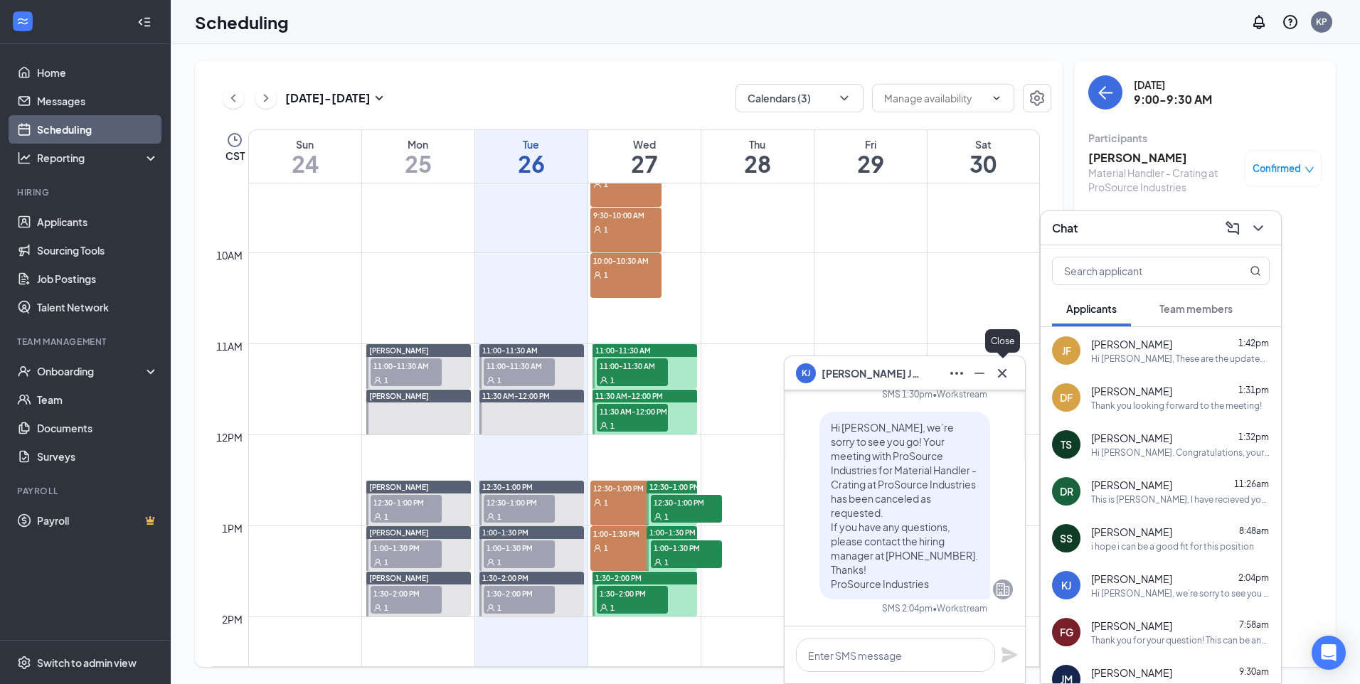
click at [997, 383] on button at bounding box center [1002, 373] width 23 height 23
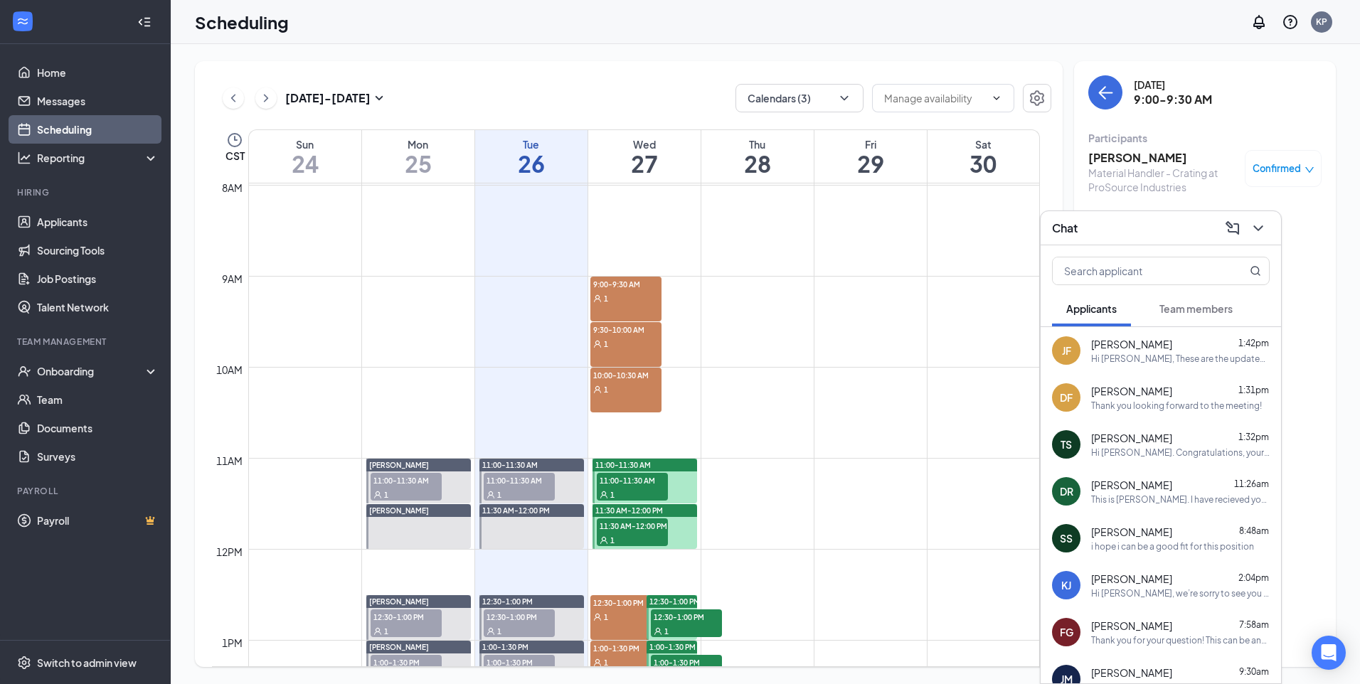
scroll to position [699, 0]
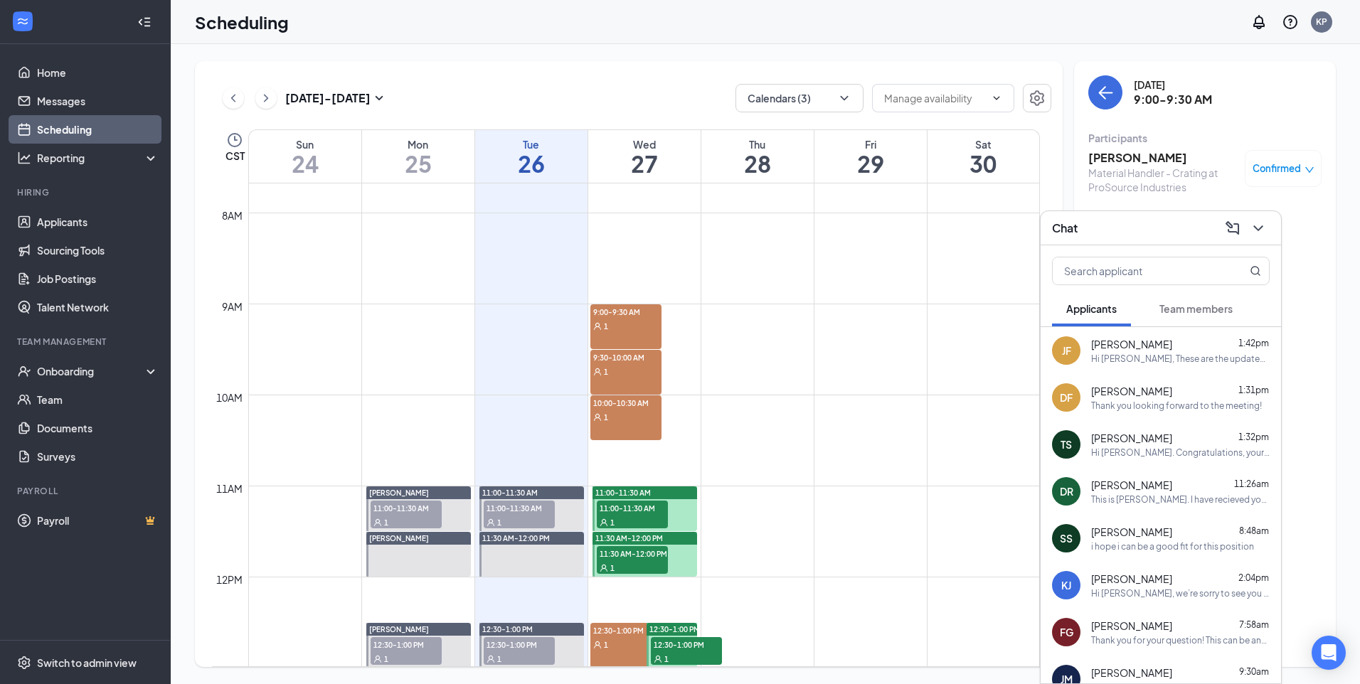
click at [623, 334] on div "9:00-9:30 AM 1" at bounding box center [625, 326] width 71 height 45
click at [1257, 225] on icon "ChevronDown" at bounding box center [1258, 228] width 17 height 17
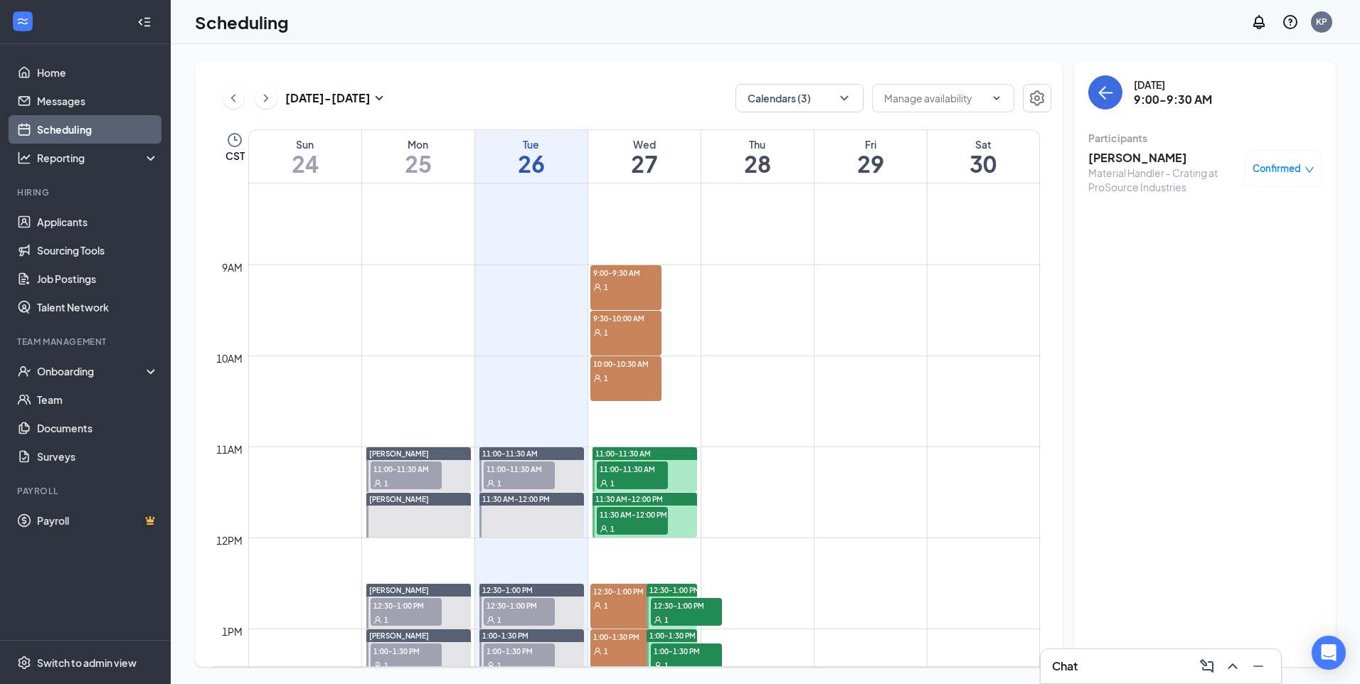
scroll to position [770, 0]
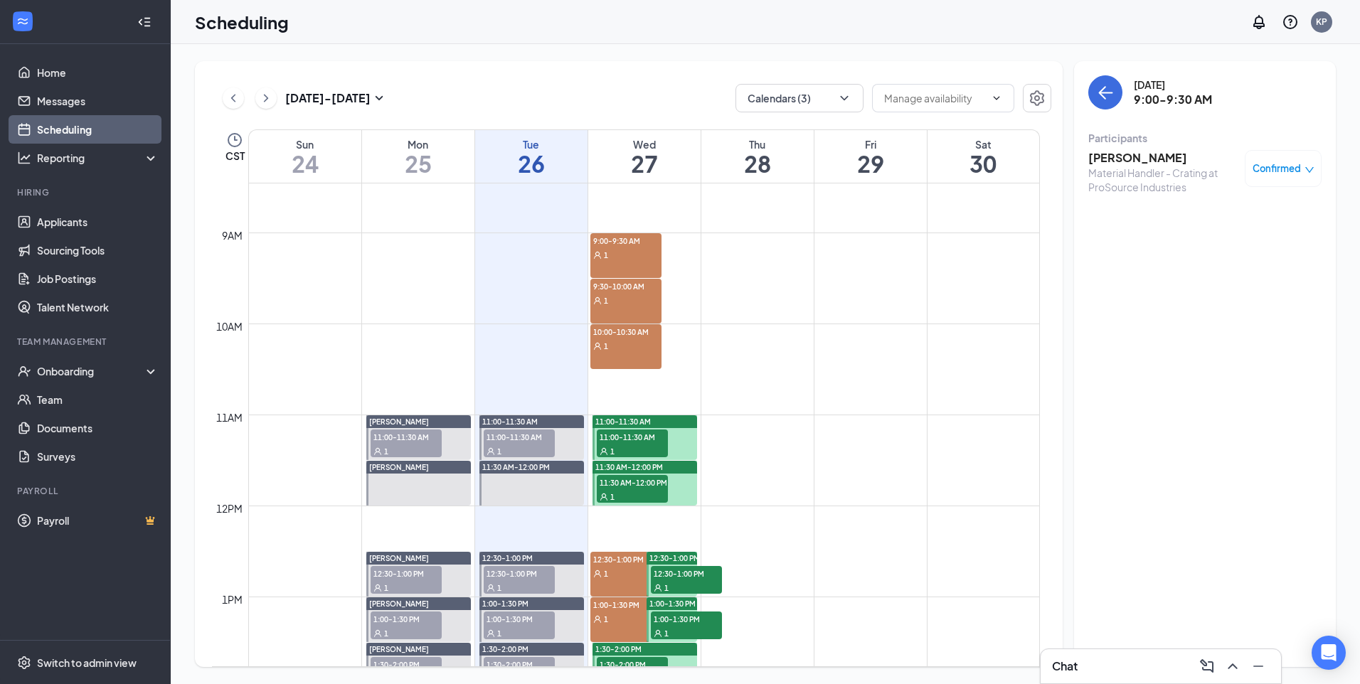
click at [647, 299] on div "1" at bounding box center [625, 300] width 71 height 14
click at [634, 339] on div "1" at bounding box center [625, 346] width 71 height 14
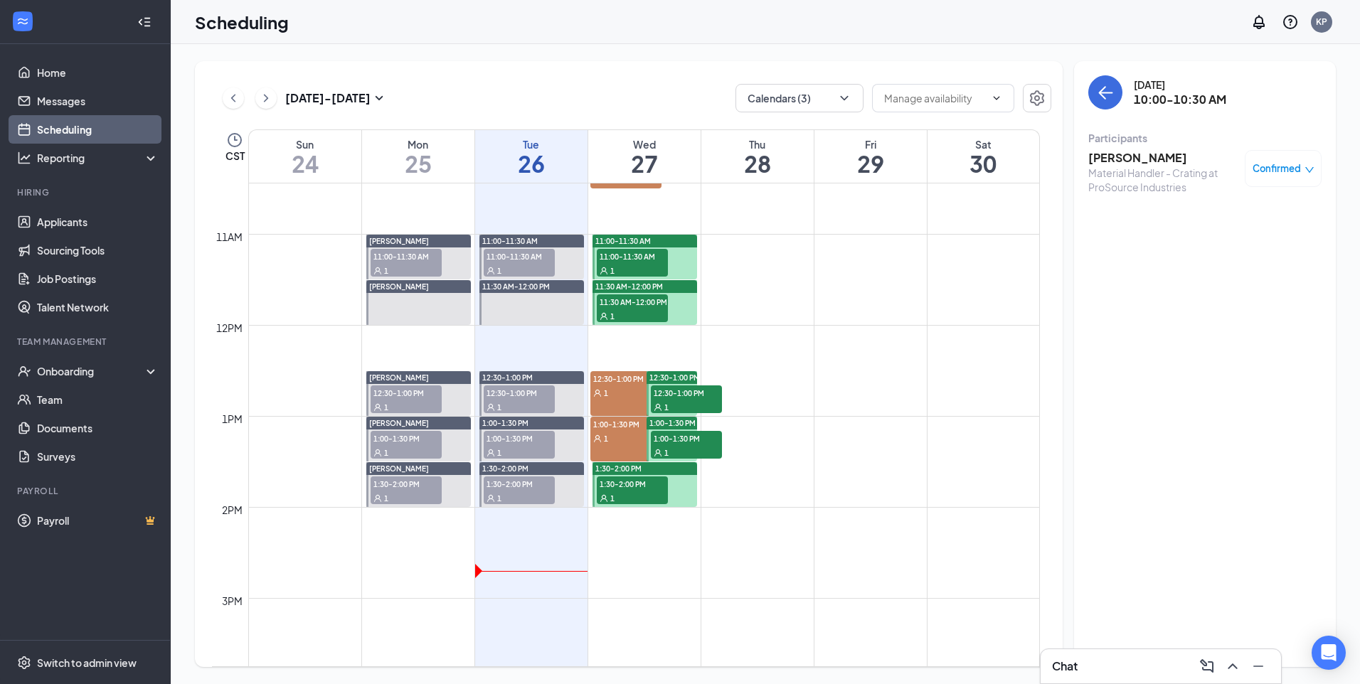
scroll to position [984, 0]
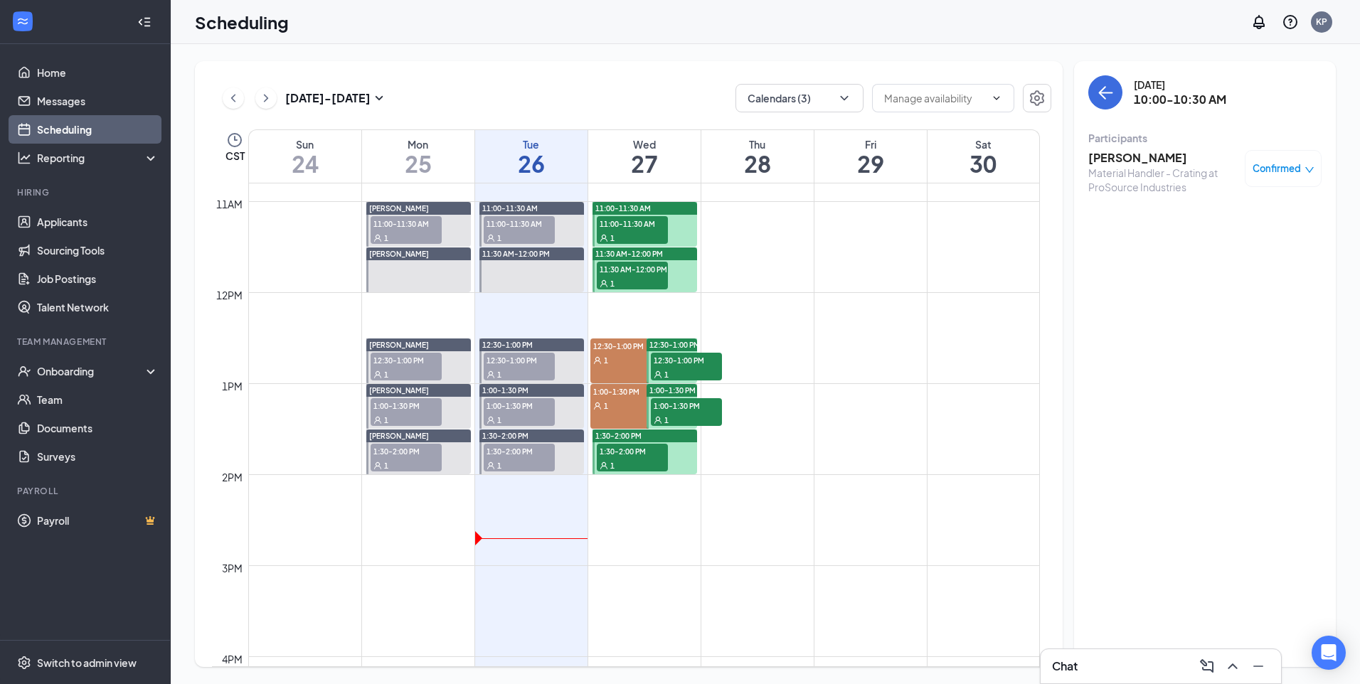
click at [642, 357] on div "1" at bounding box center [625, 360] width 71 height 14
click at [609, 405] on div "1" at bounding box center [625, 405] width 71 height 14
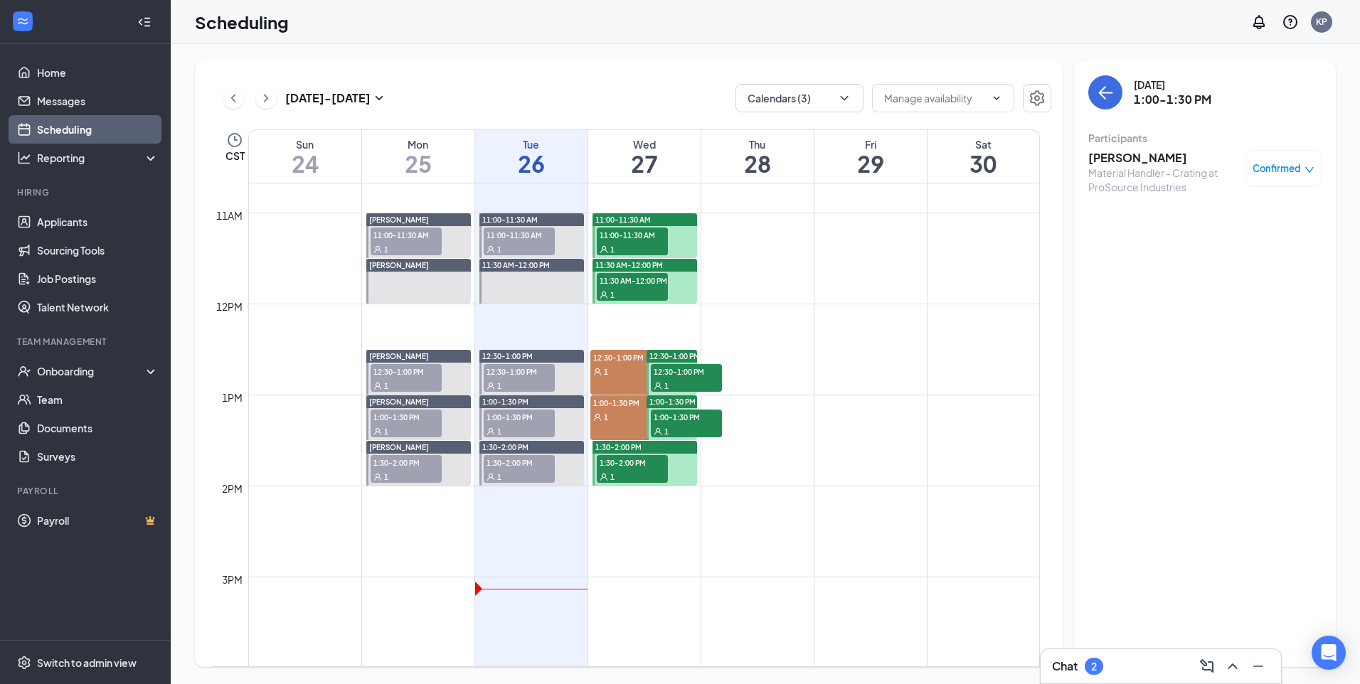
scroll to position [984, 0]
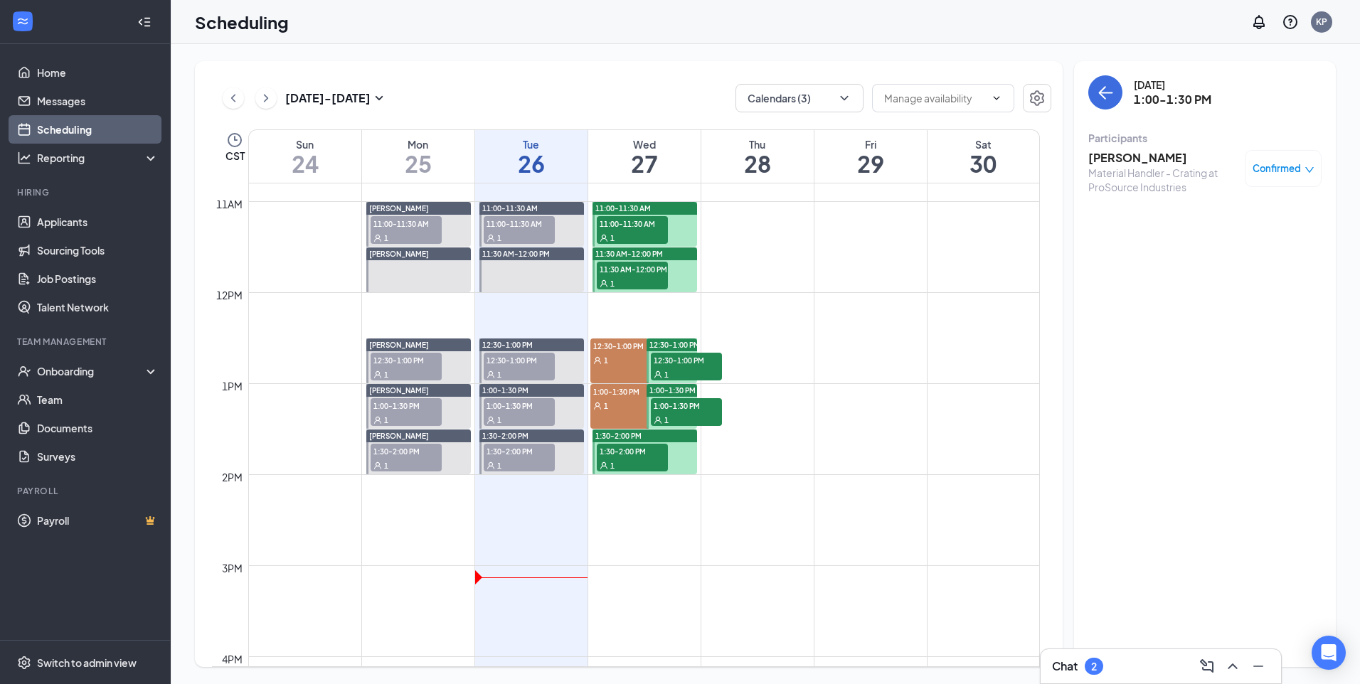
click at [1114, 665] on div "Chat 2" at bounding box center [1161, 666] width 218 height 23
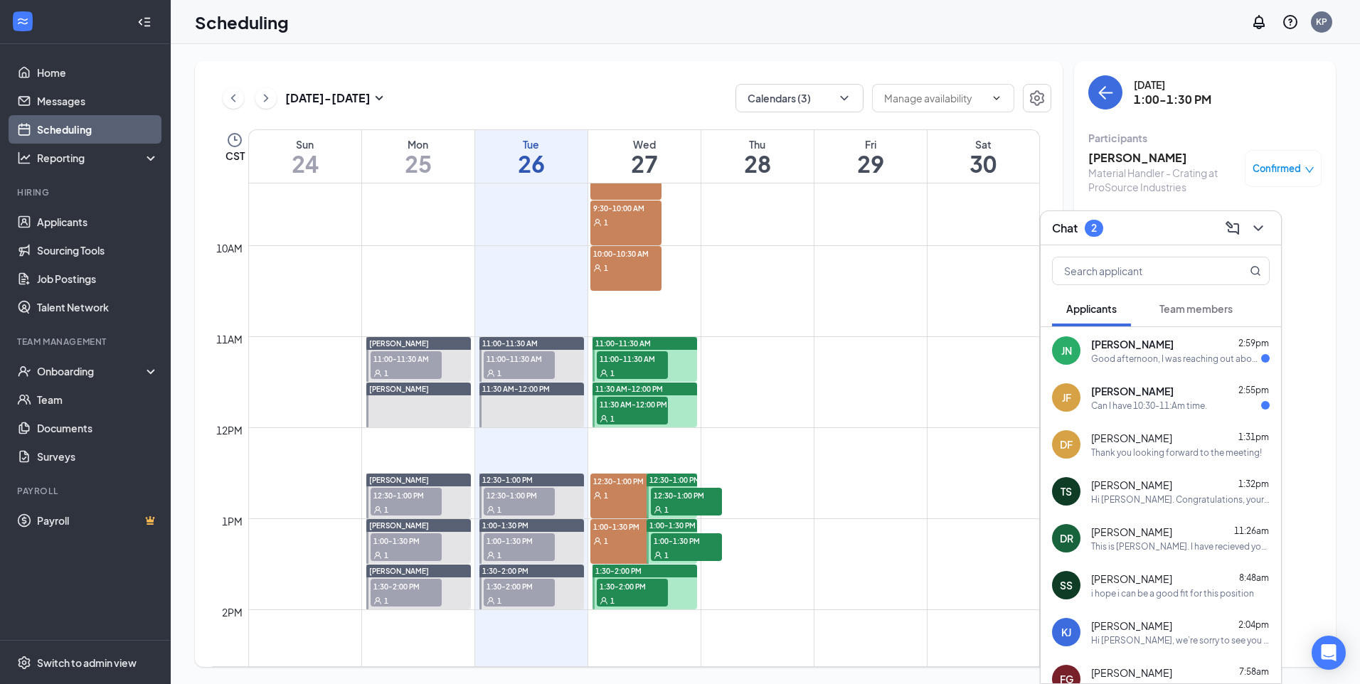
scroll to position [841, 0]
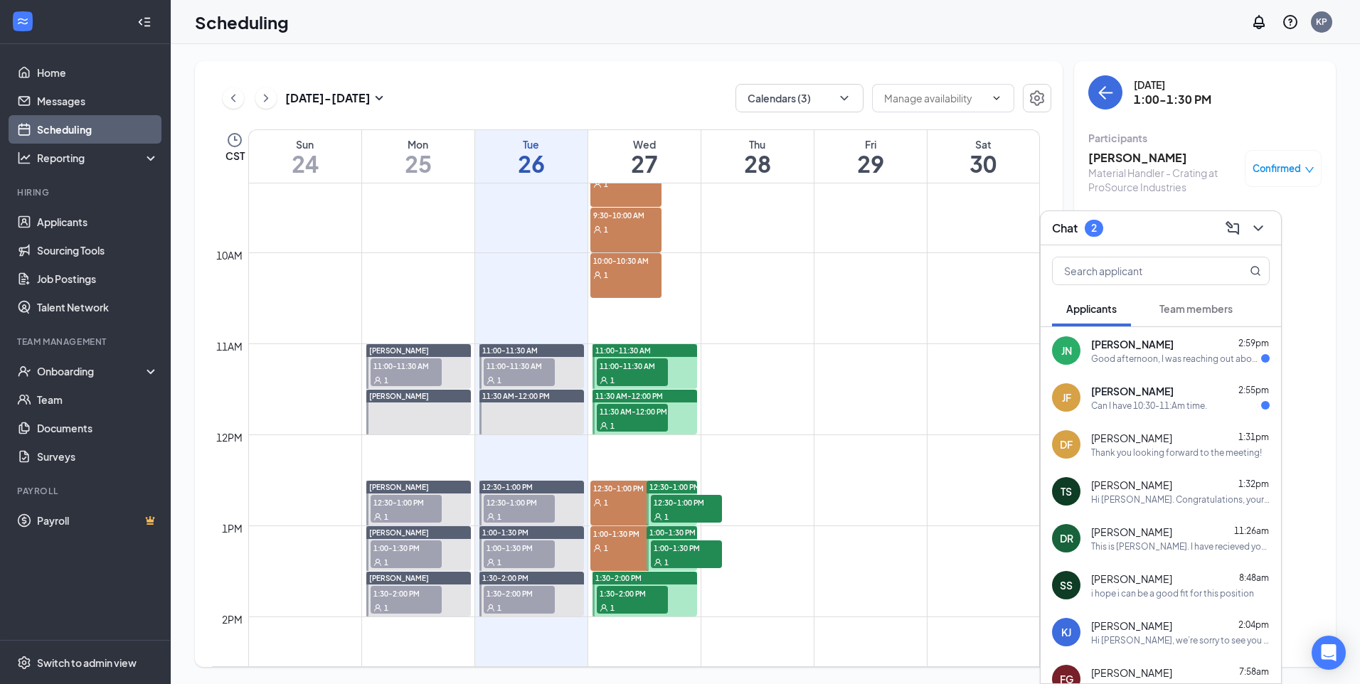
click at [1147, 356] on div "Good afternoon, I was reaching out about the status of my background check" at bounding box center [1176, 359] width 170 height 12
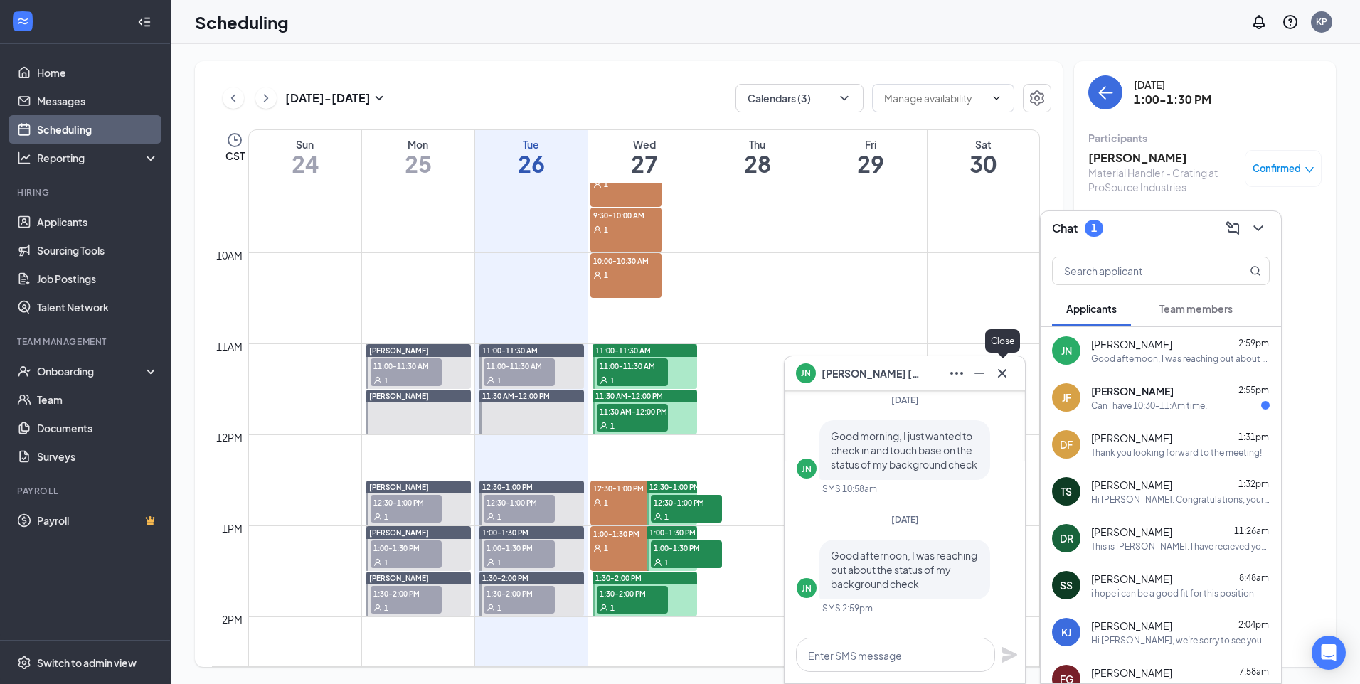
click at [1004, 378] on icon "Cross" at bounding box center [1002, 373] width 17 height 17
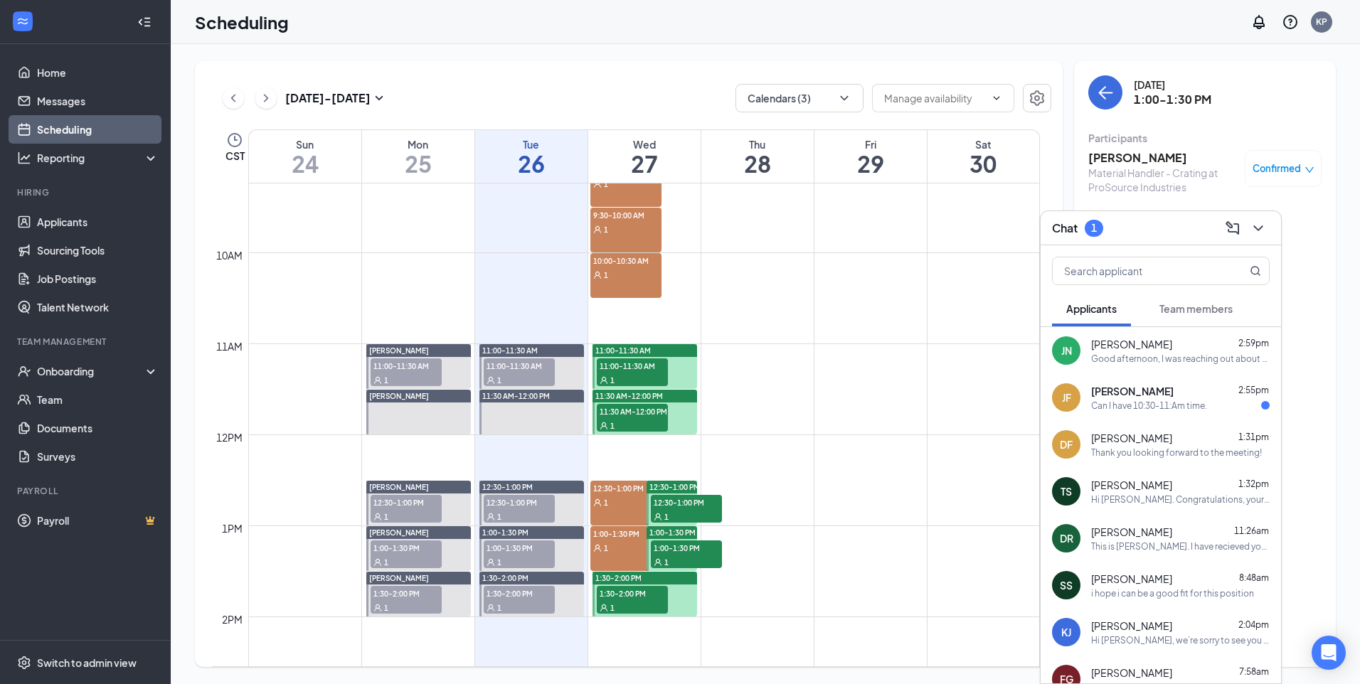
click at [1112, 395] on span "[PERSON_NAME]" at bounding box center [1132, 391] width 83 height 14
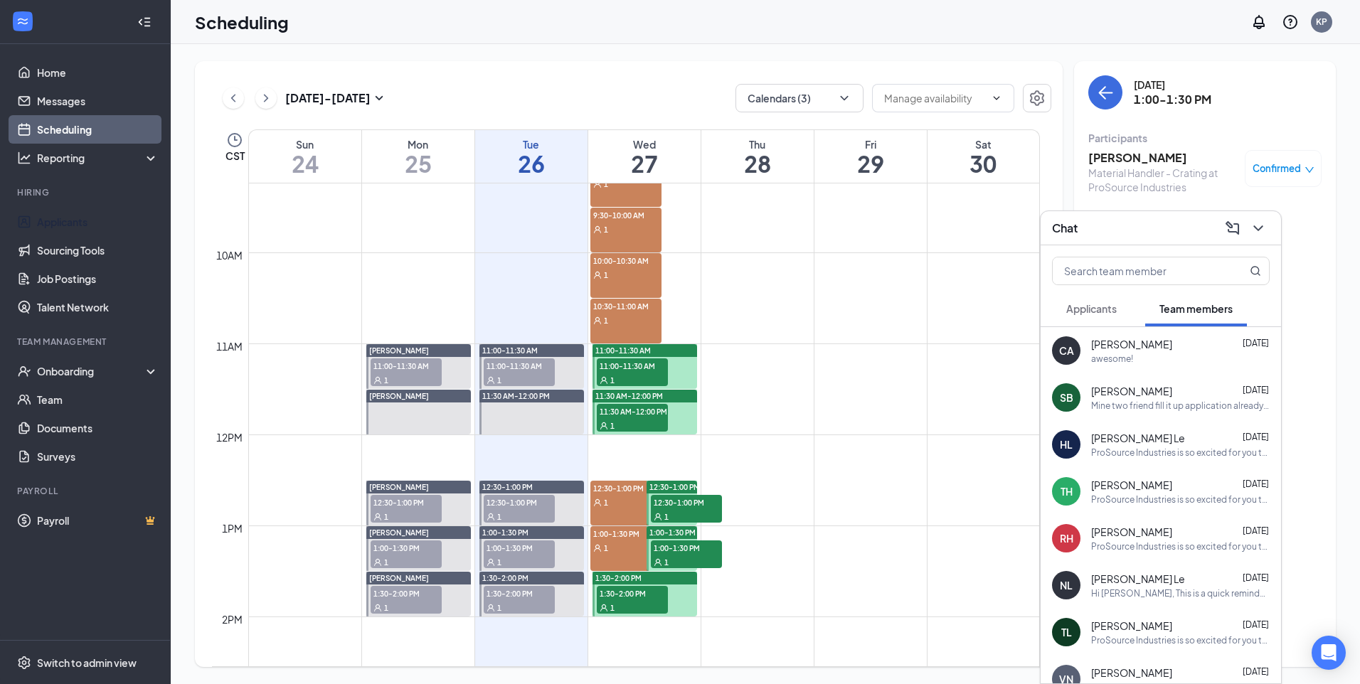
click at [1102, 310] on span "Applicants" at bounding box center [1091, 308] width 50 height 13
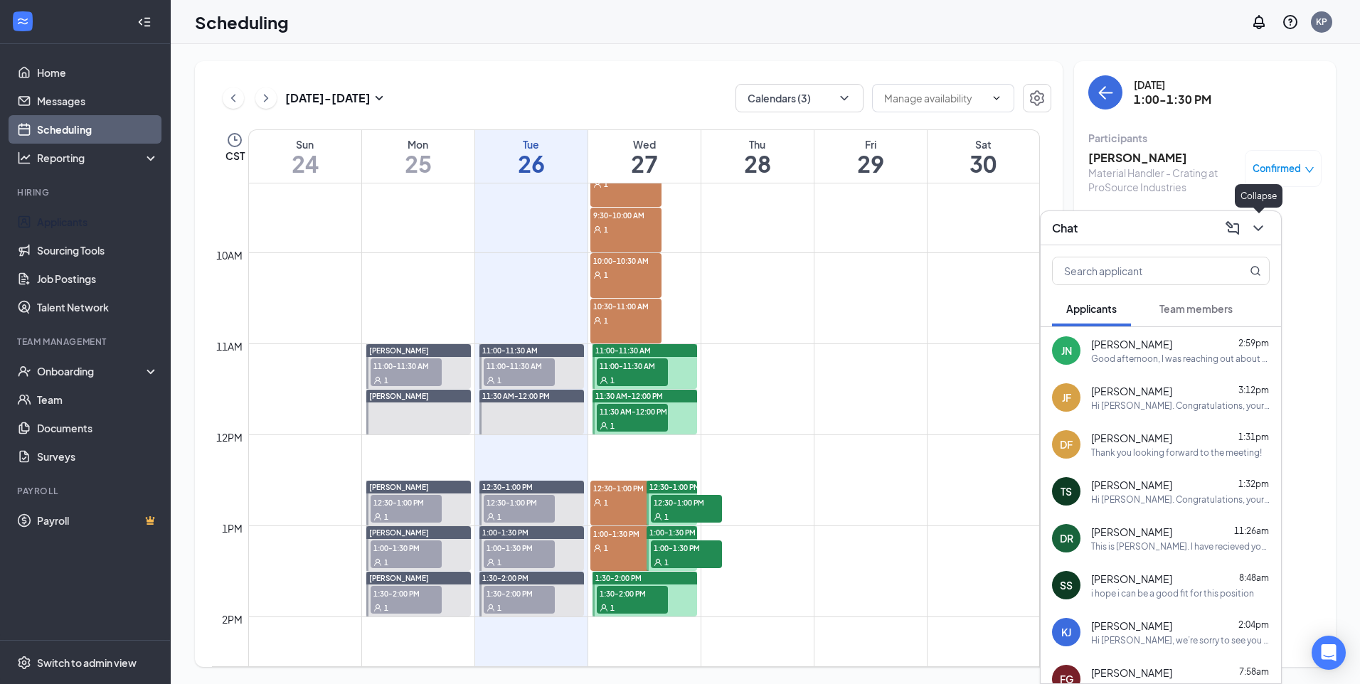
click at [1252, 225] on icon "ChevronDown" at bounding box center [1258, 228] width 17 height 17
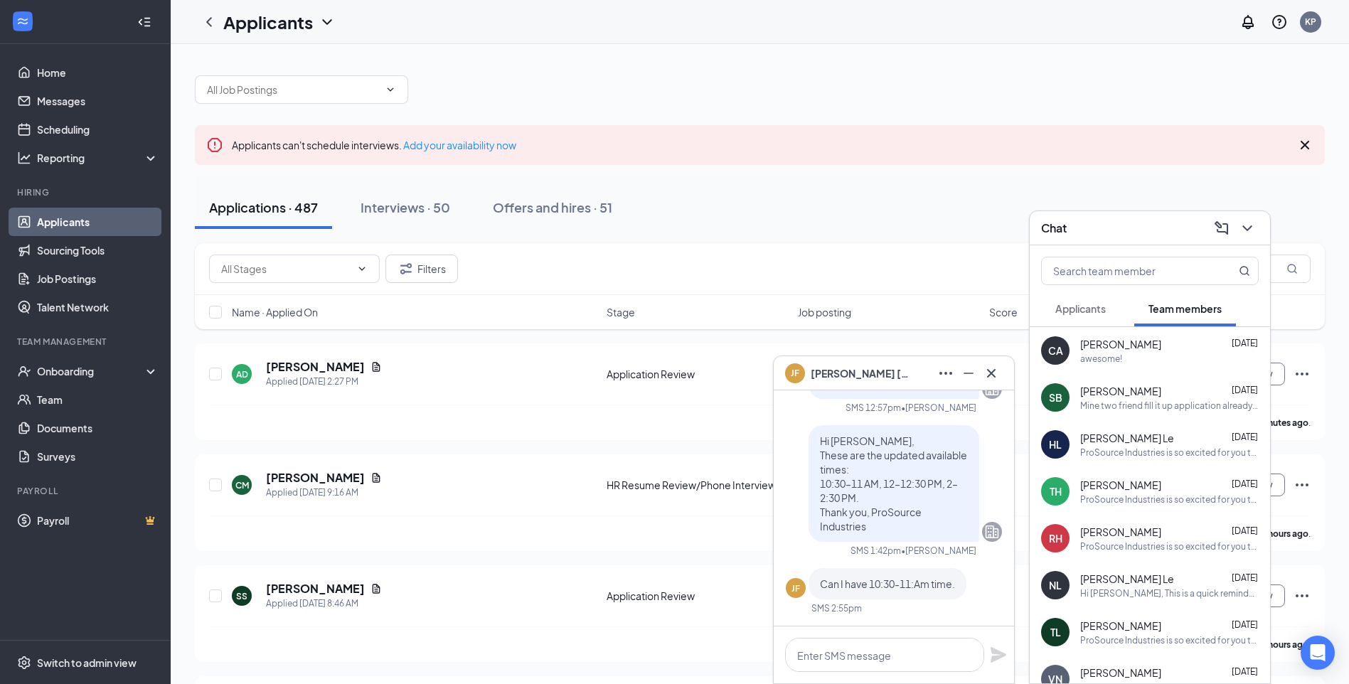
drag, startPoint x: 1259, startPoint y: 226, endPoint x: 1246, endPoint y: 230, distance: 13.5
click at [1260, 228] on div "Chat" at bounding box center [1150, 228] width 240 height 34
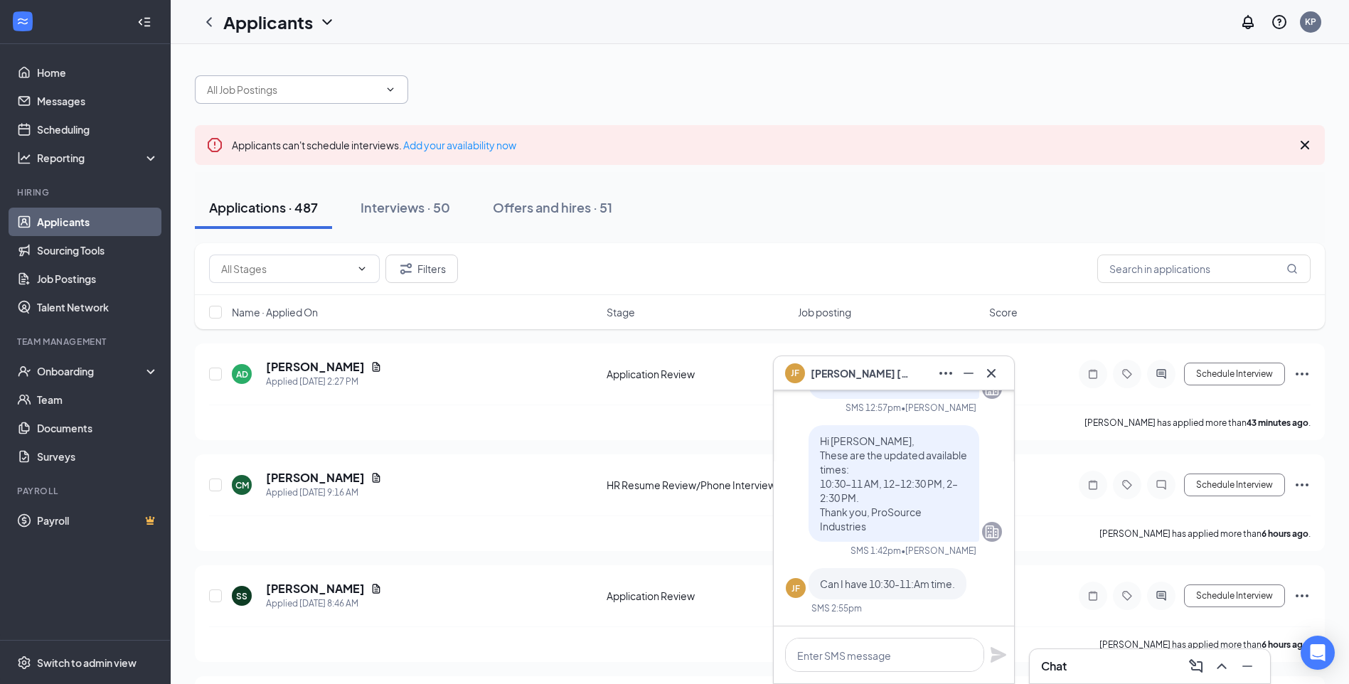
click at [353, 97] on input "text" at bounding box center [293, 90] width 172 height 16
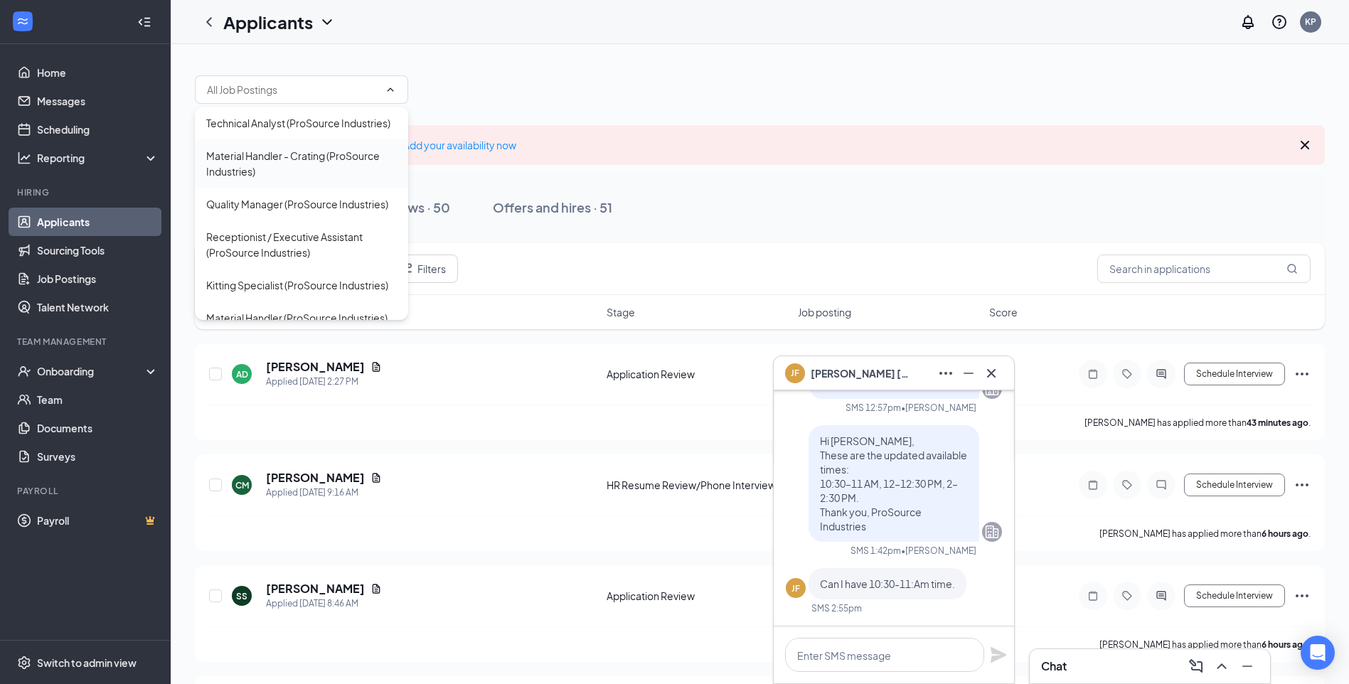
click at [363, 172] on div "Material Handler - Crating (ProSource Industries)" at bounding box center [301, 163] width 191 height 31
type input "Material Handler - Crating (ProSource Industries)"
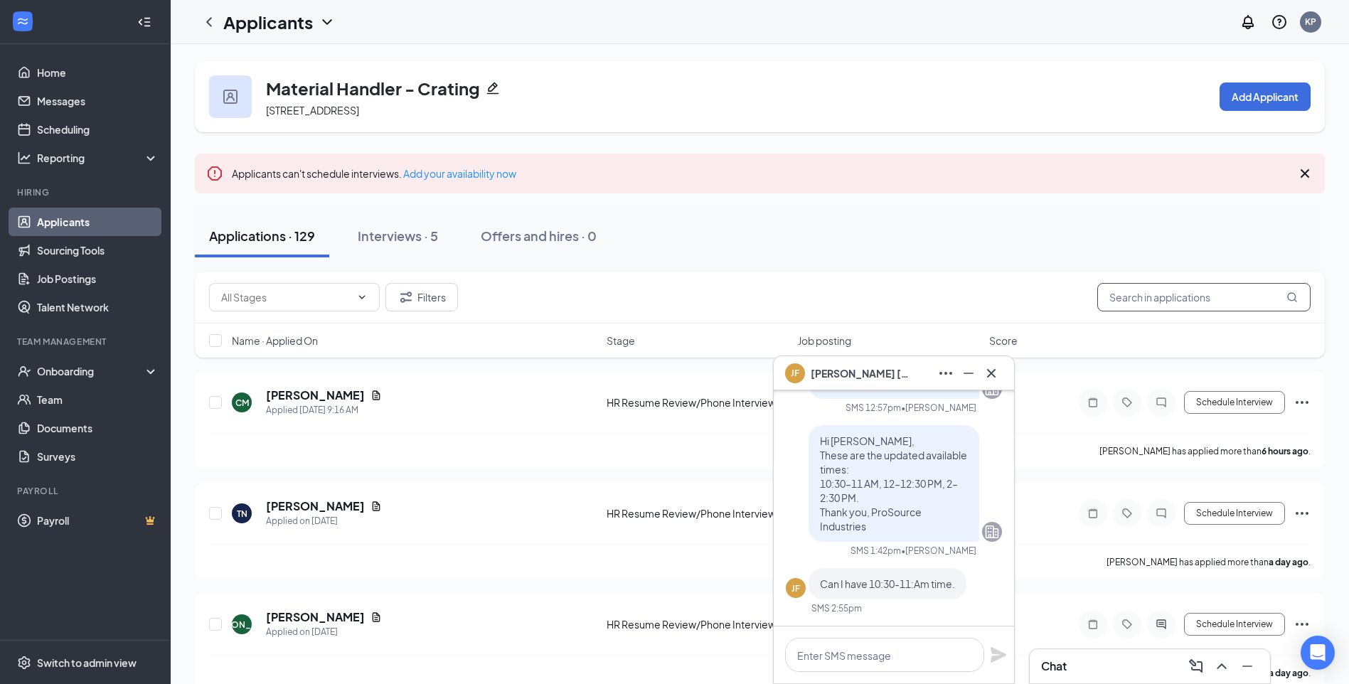
click at [1204, 299] on input "text" at bounding box center [1203, 297] width 213 height 28
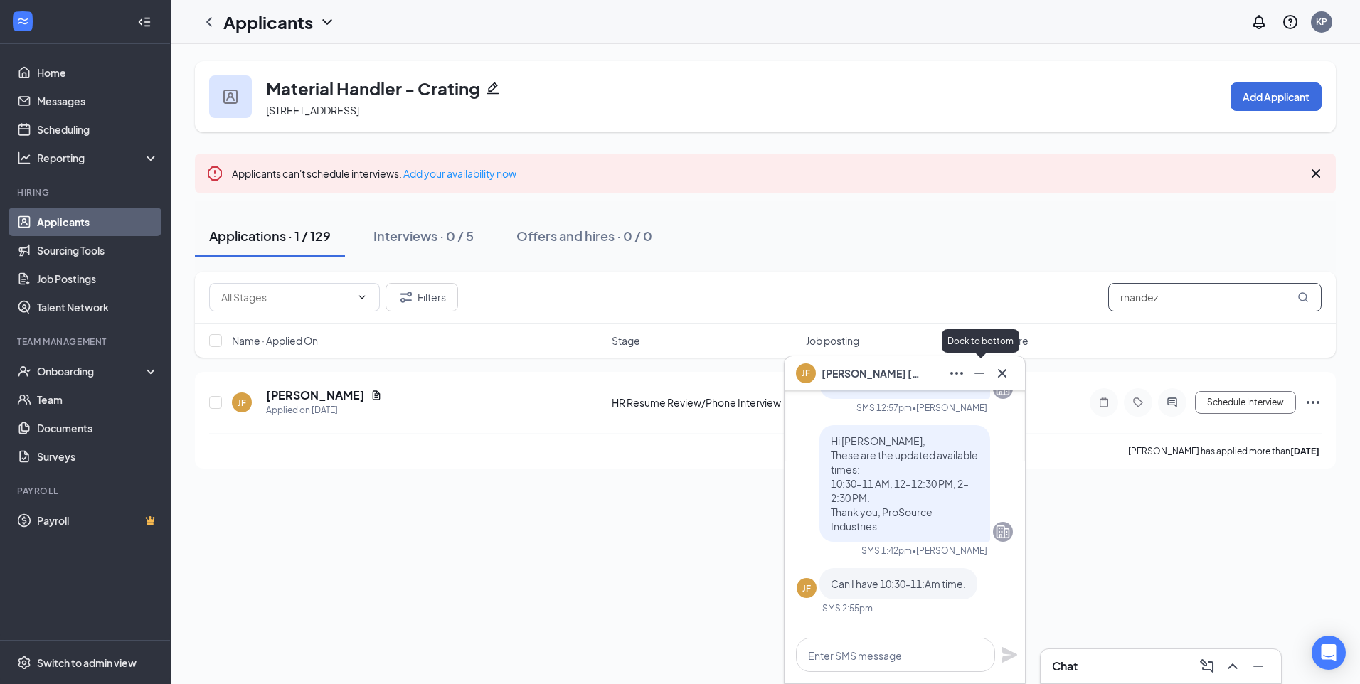
type input "rnandez"
click at [984, 382] on button at bounding box center [979, 373] width 23 height 23
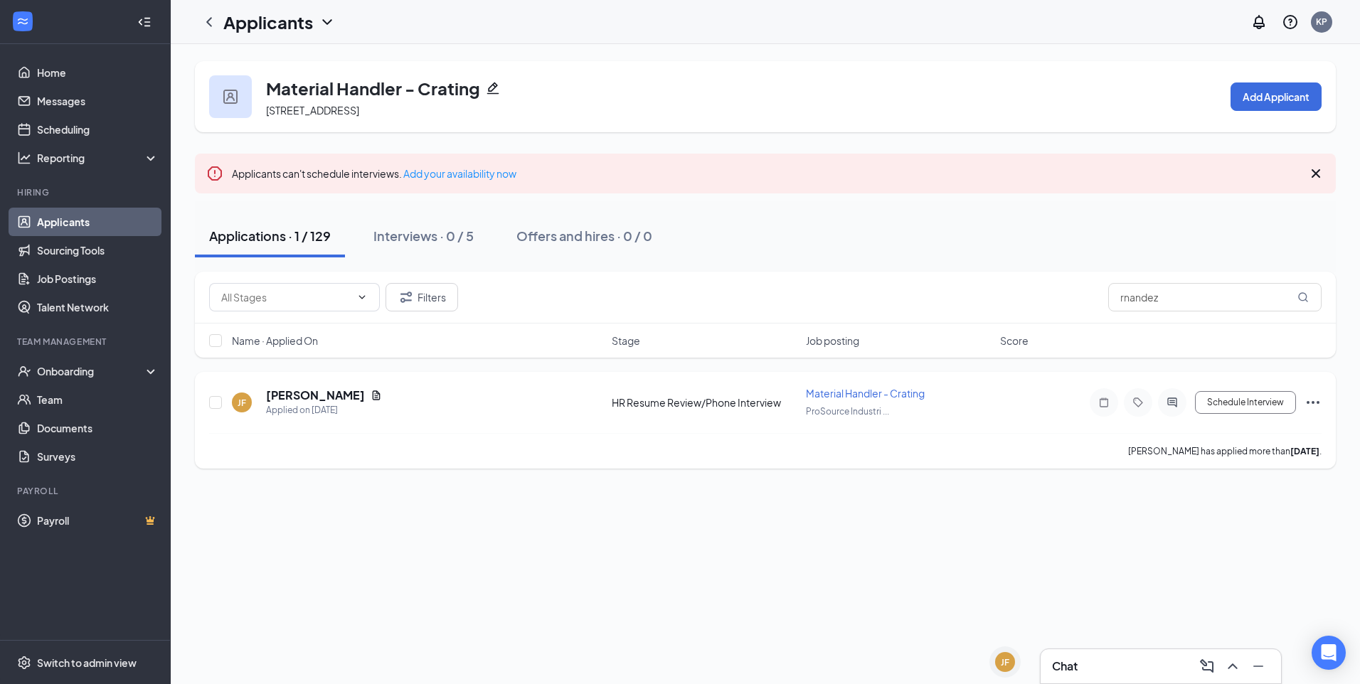
click at [222, 400] on div at bounding box center [216, 402] width 14 height 33
click at [1005, 671] on div "JF" at bounding box center [1005, 662] width 20 height 20
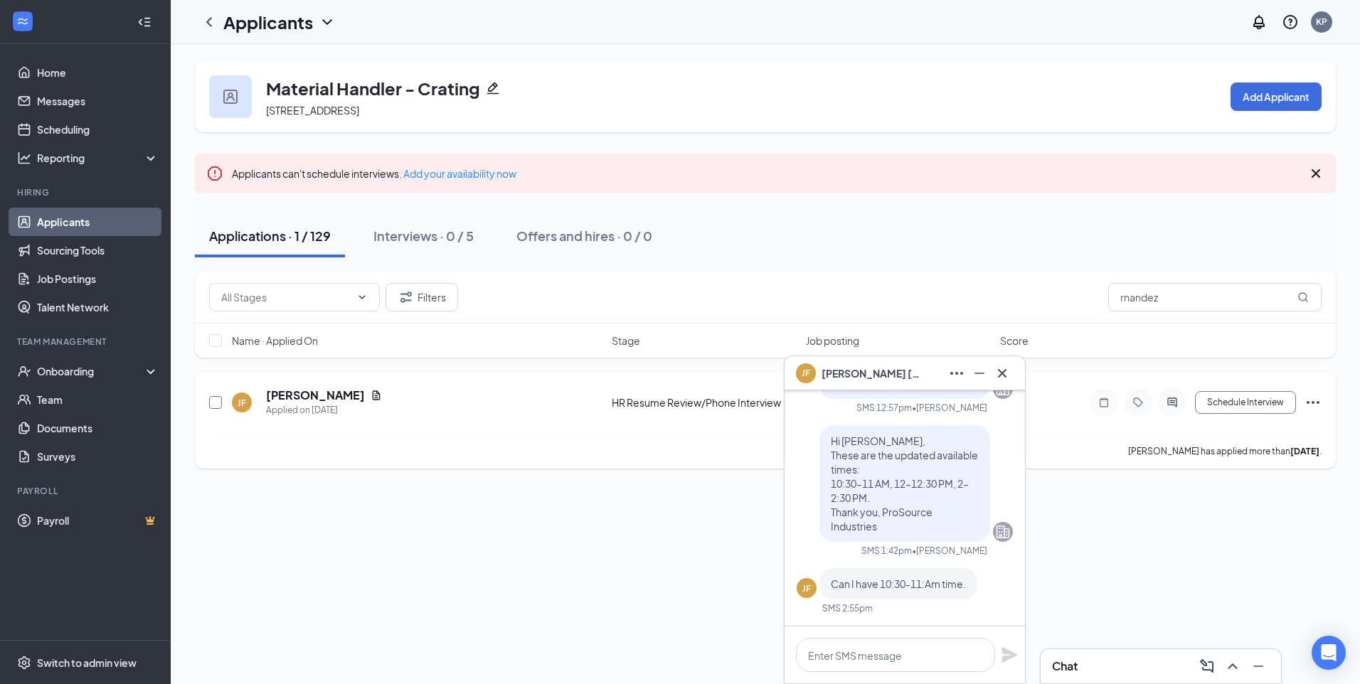
click at [211, 399] on input "checkbox" at bounding box center [215, 402] width 13 height 13
checkbox input "true"
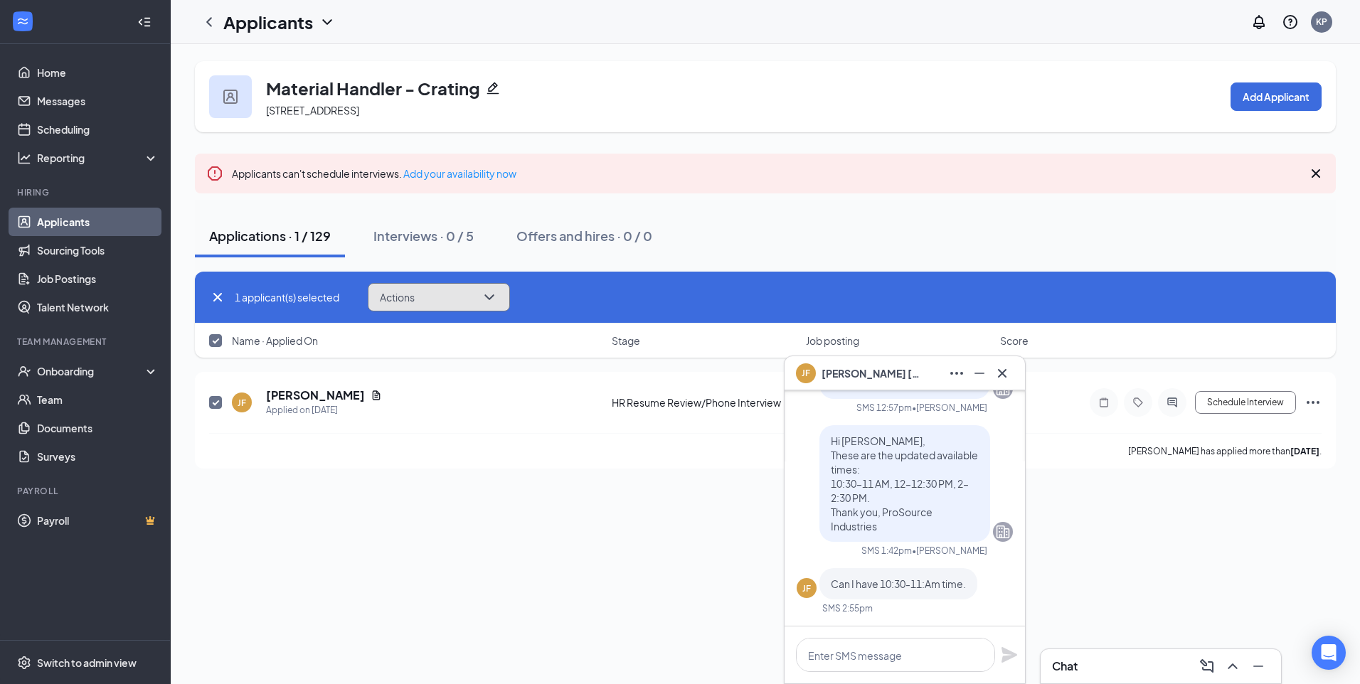
click at [467, 297] on button "Actions" at bounding box center [439, 297] width 142 height 28
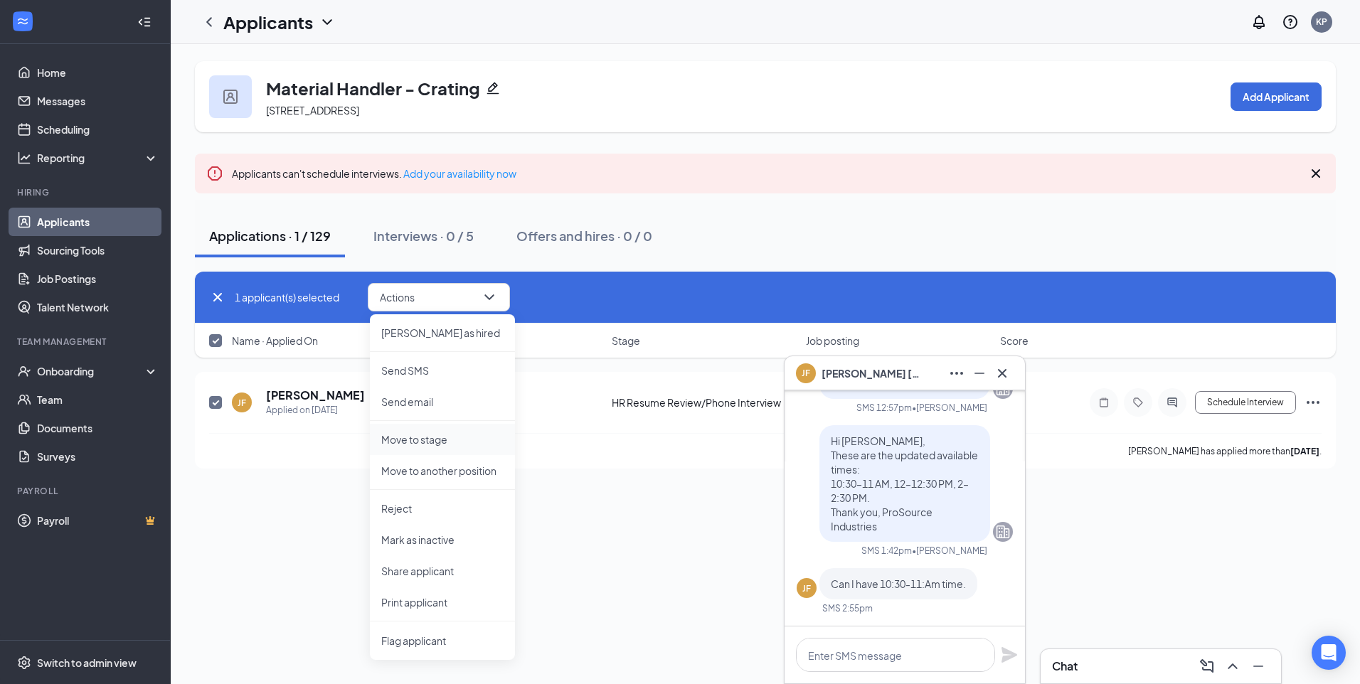
click at [442, 440] on p "Move to stage" at bounding box center [442, 439] width 122 height 14
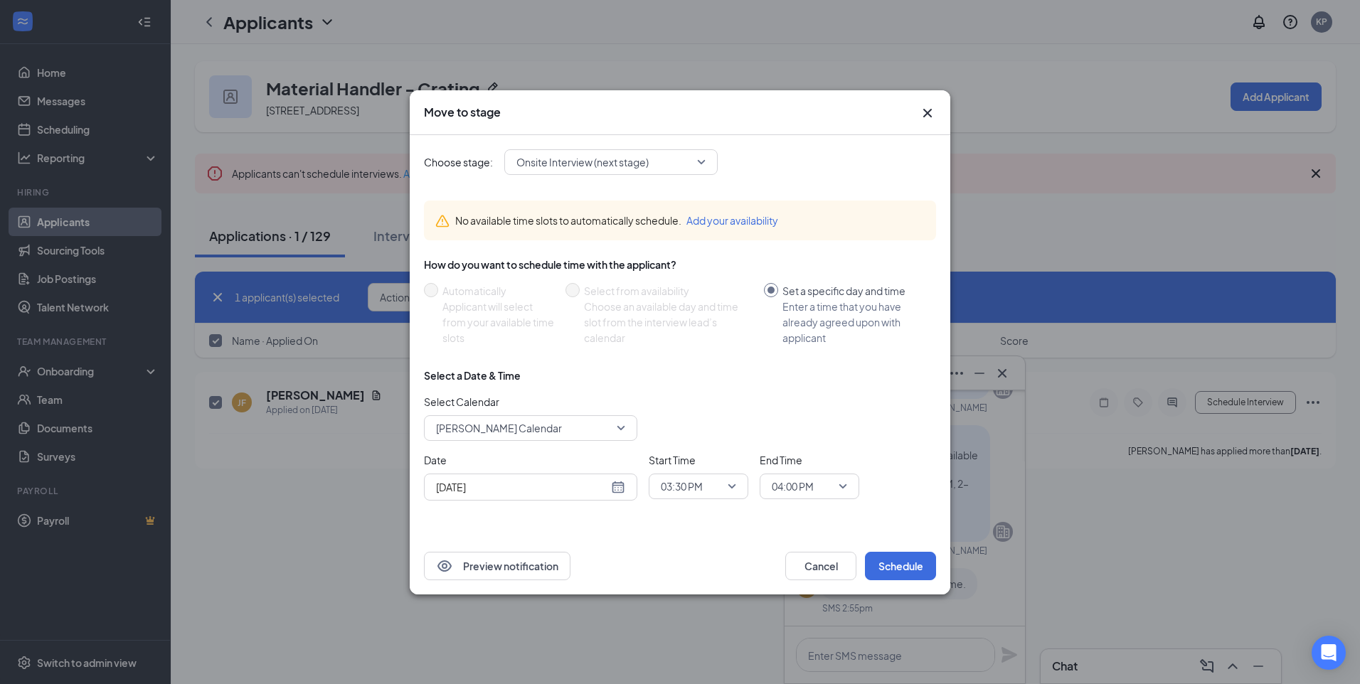
click at [615, 429] on span "[PERSON_NAME] Calendar" at bounding box center [530, 427] width 189 height 21
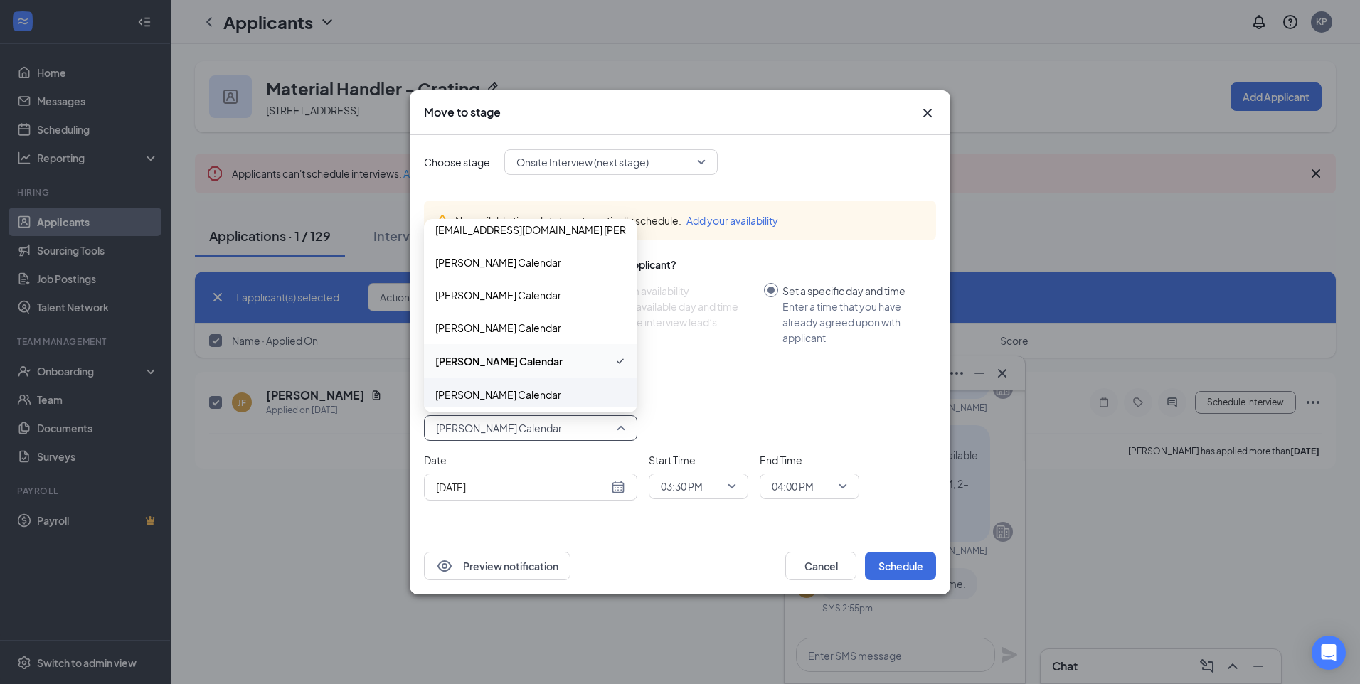
scroll to position [87, 0]
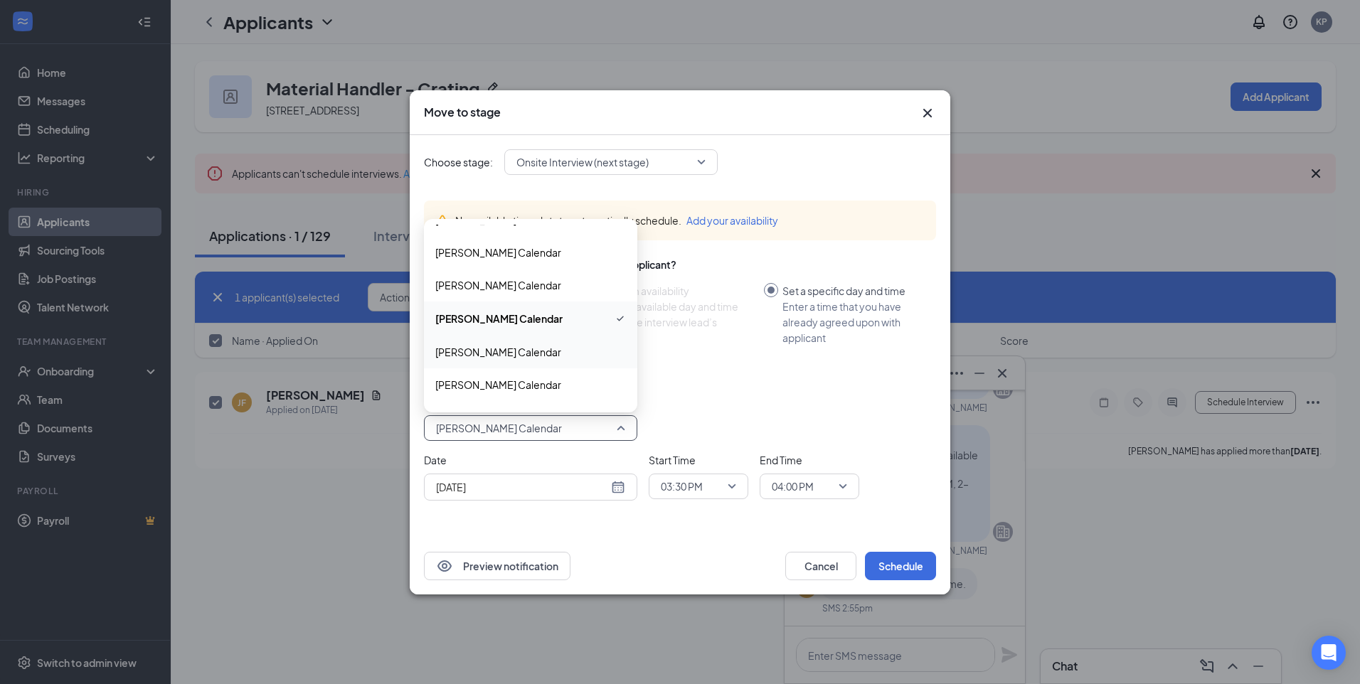
click at [561, 354] on span "[PERSON_NAME] Calendar" at bounding box center [530, 352] width 191 height 16
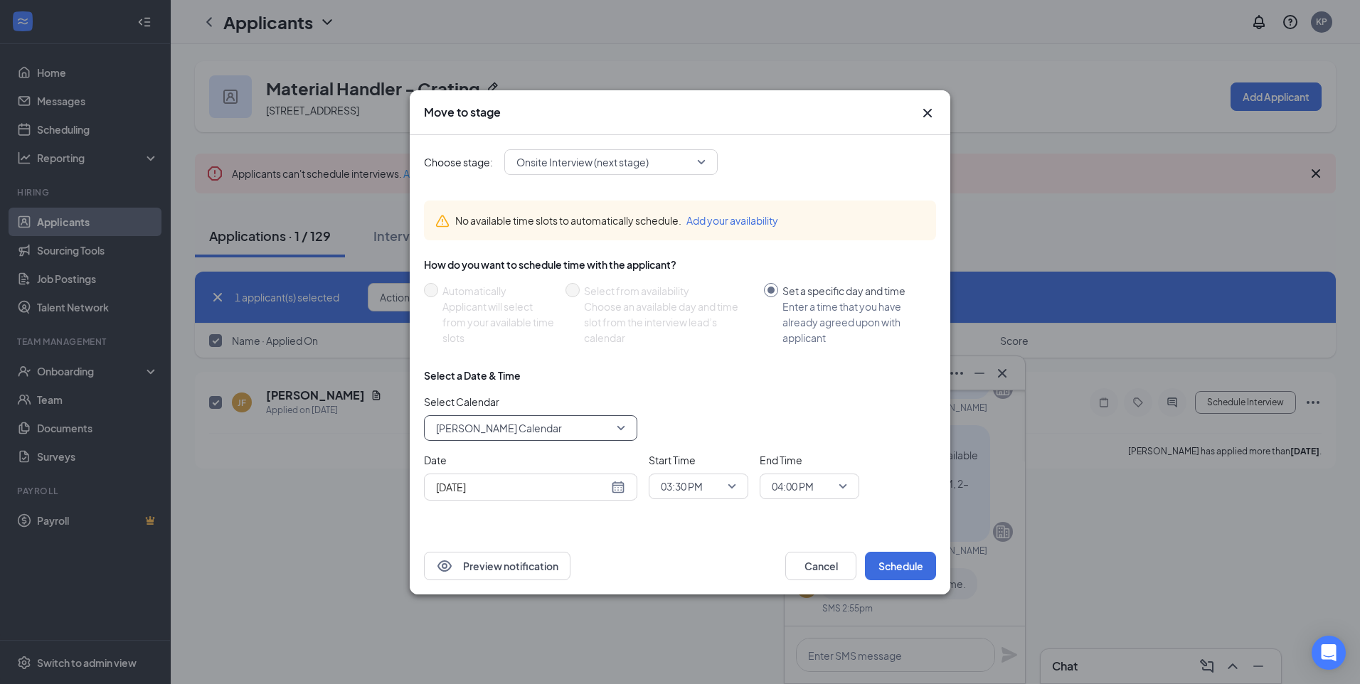
click at [628, 491] on div "[DATE]" at bounding box center [530, 487] width 213 height 27
click at [622, 493] on div "[DATE]" at bounding box center [530, 487] width 189 height 16
type input "[DATE]"
click at [515, 427] on div "27" at bounding box center [522, 432] width 17 height 17
click at [721, 488] on span "03:30 PM" at bounding box center [692, 486] width 63 height 21
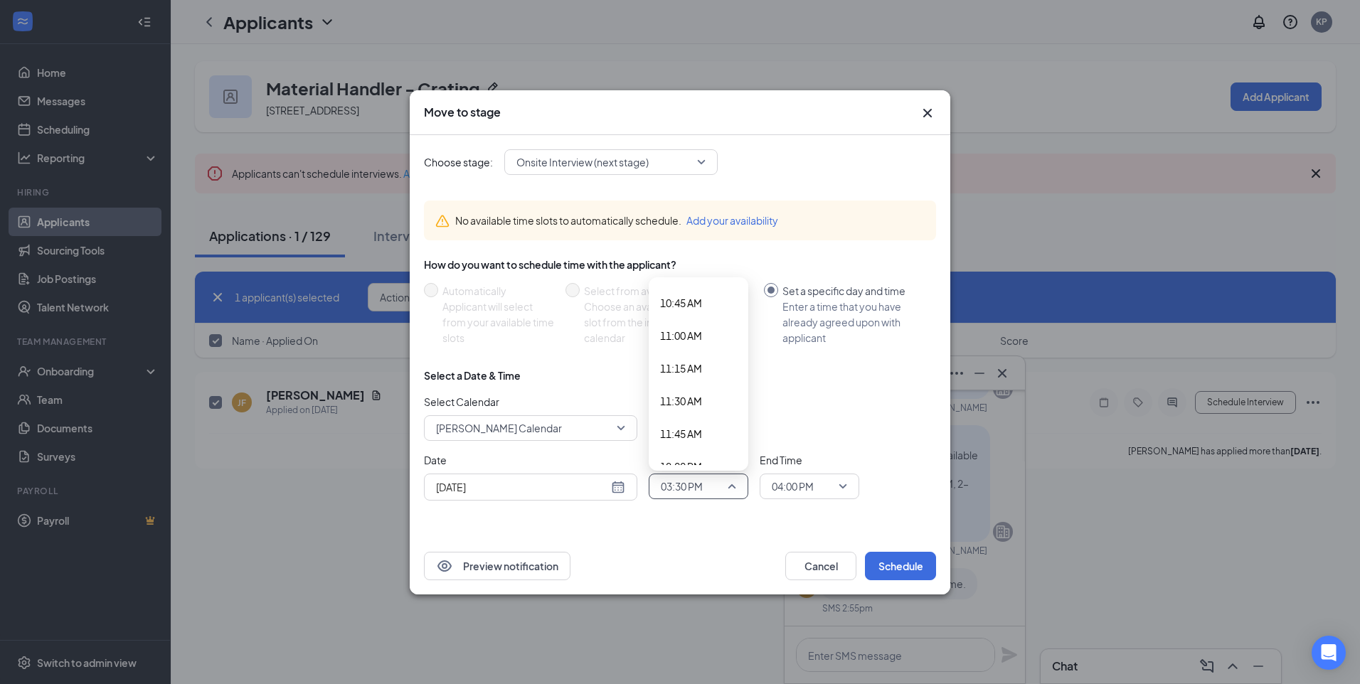
scroll to position [1383, 0]
click at [711, 295] on span "10:30 AM" at bounding box center [698, 291] width 77 height 16
click at [782, 489] on span "04:00 PM" at bounding box center [793, 486] width 42 height 21
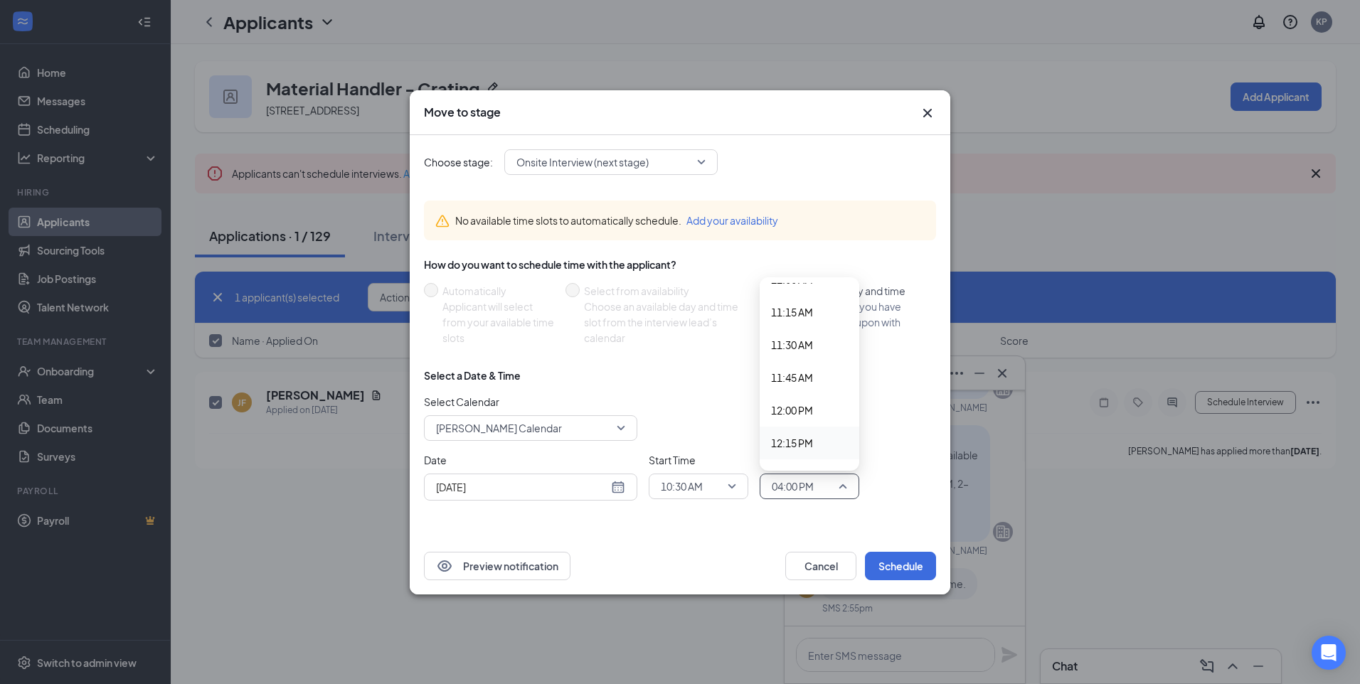
scroll to position [1377, 0]
click at [822, 362] on span "11:00 AM" at bounding box center [809, 362] width 77 height 16
click at [890, 560] on button "Schedule" at bounding box center [900, 566] width 71 height 28
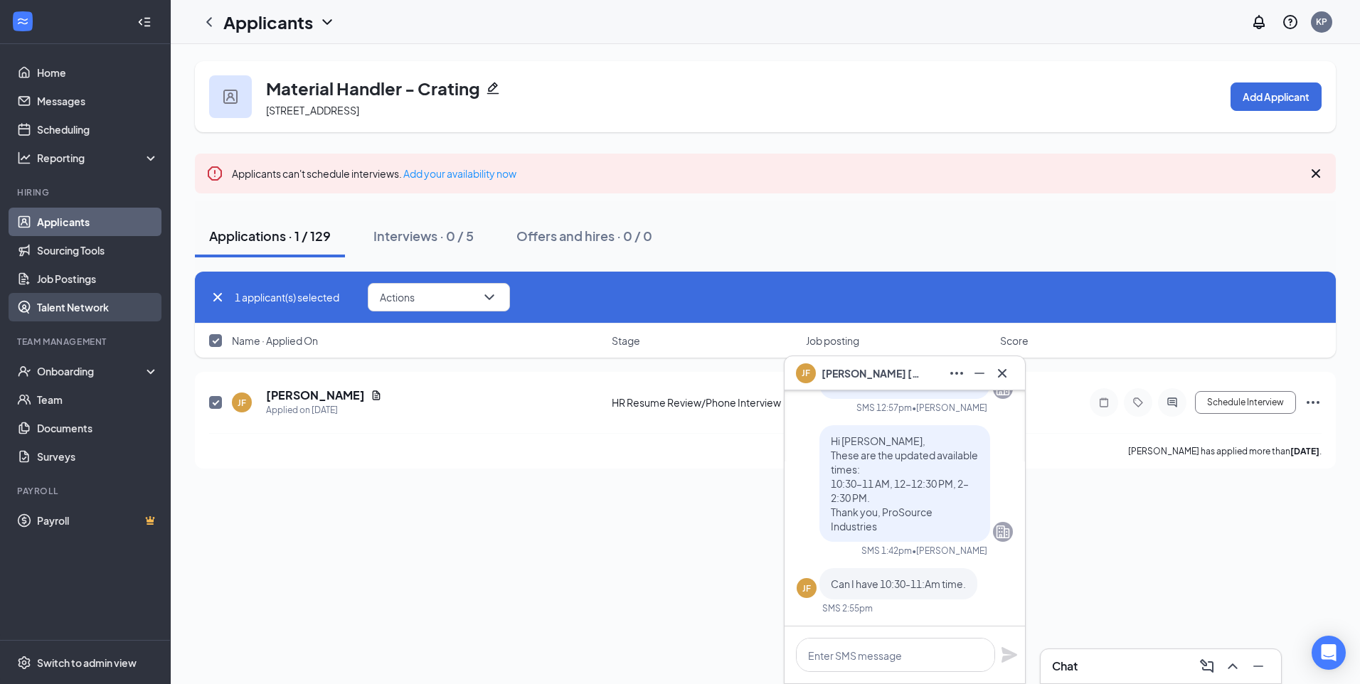
checkbox input "false"
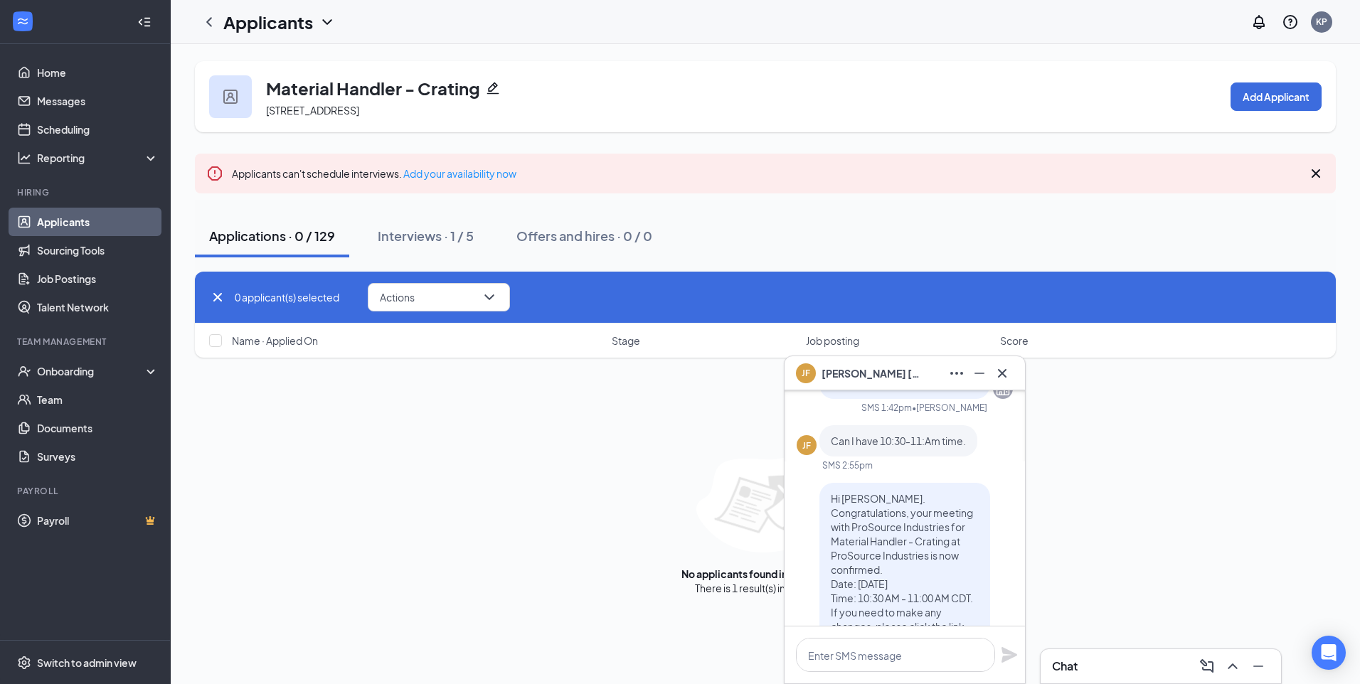
scroll to position [0, 0]
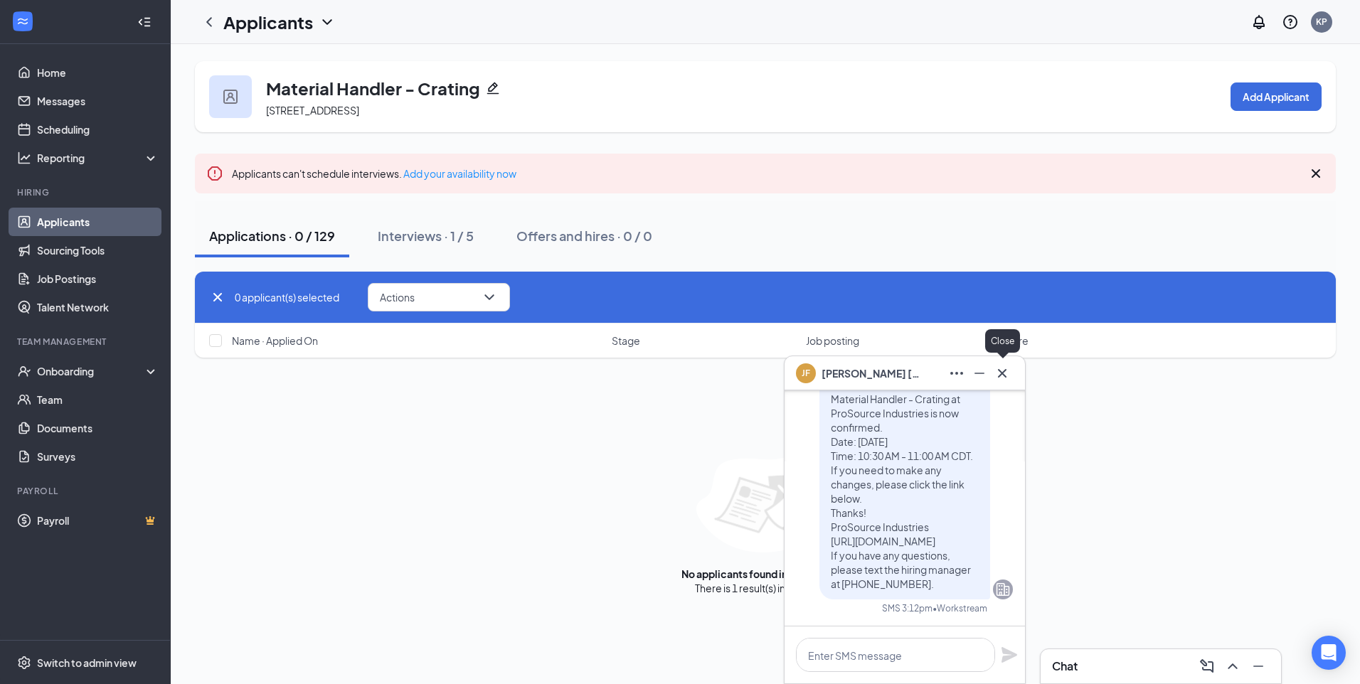
click at [1004, 374] on icon "Cross" at bounding box center [1002, 372] width 9 height 9
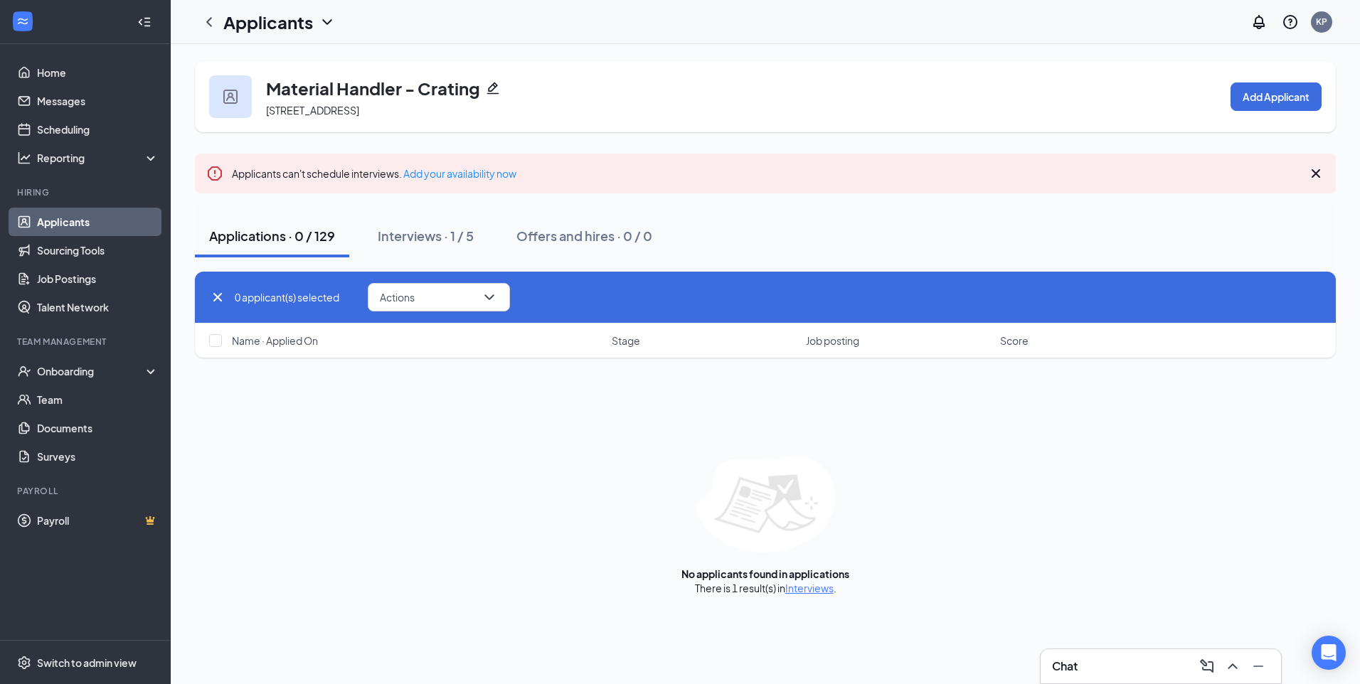
drag, startPoint x: 1114, startPoint y: 664, endPoint x: 1114, endPoint y: 671, distance: 7.1
click at [1114, 671] on div "Chat" at bounding box center [1161, 666] width 218 height 23
